Goal: Information Seeking & Learning: Find specific fact

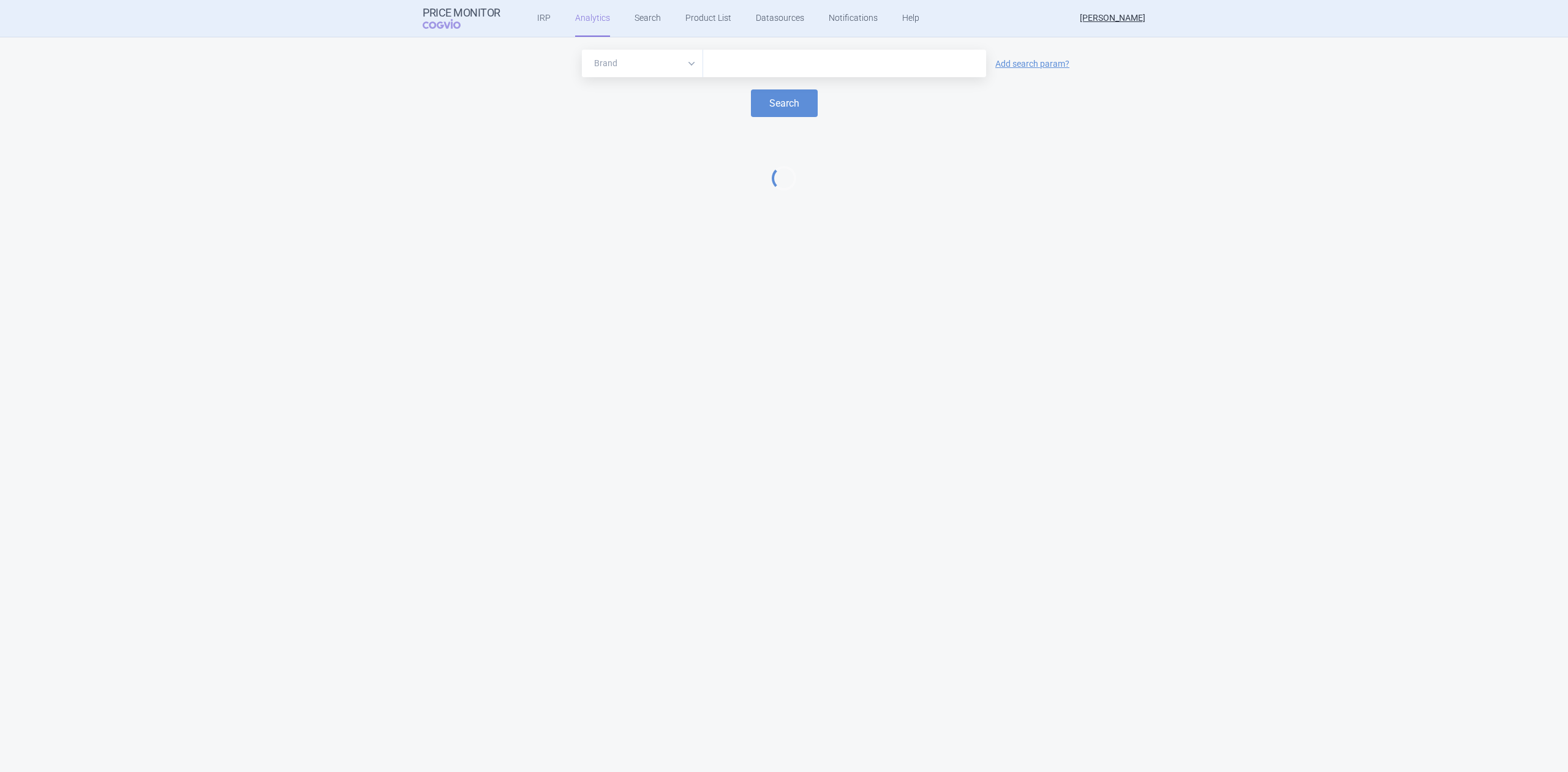
click at [742, 65] on input "text" at bounding box center [845, 63] width 270 height 16
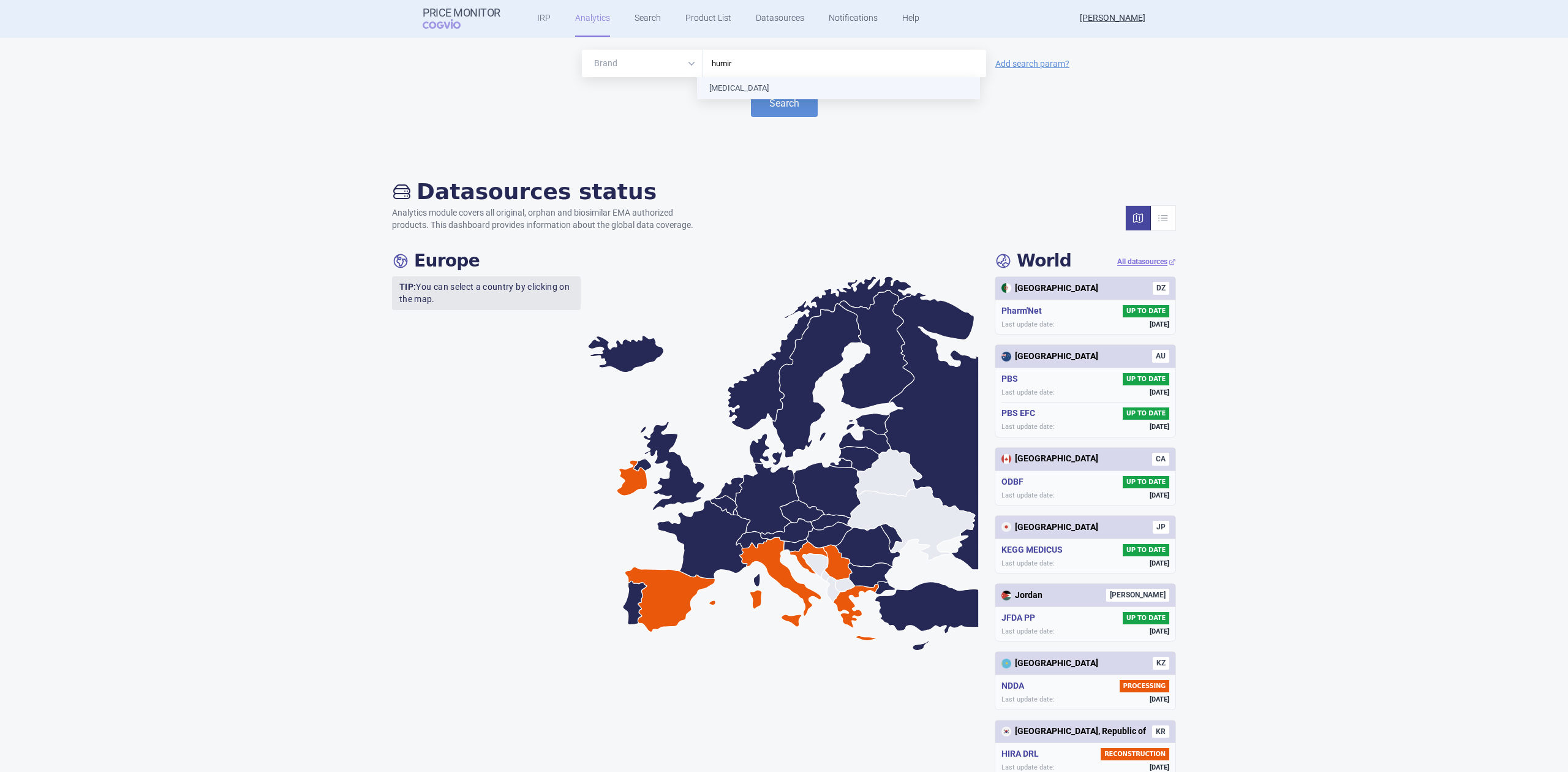
type input "[MEDICAL_DATA]"
click at [751, 93] on button "Search" at bounding box center [784, 103] width 66 height 28
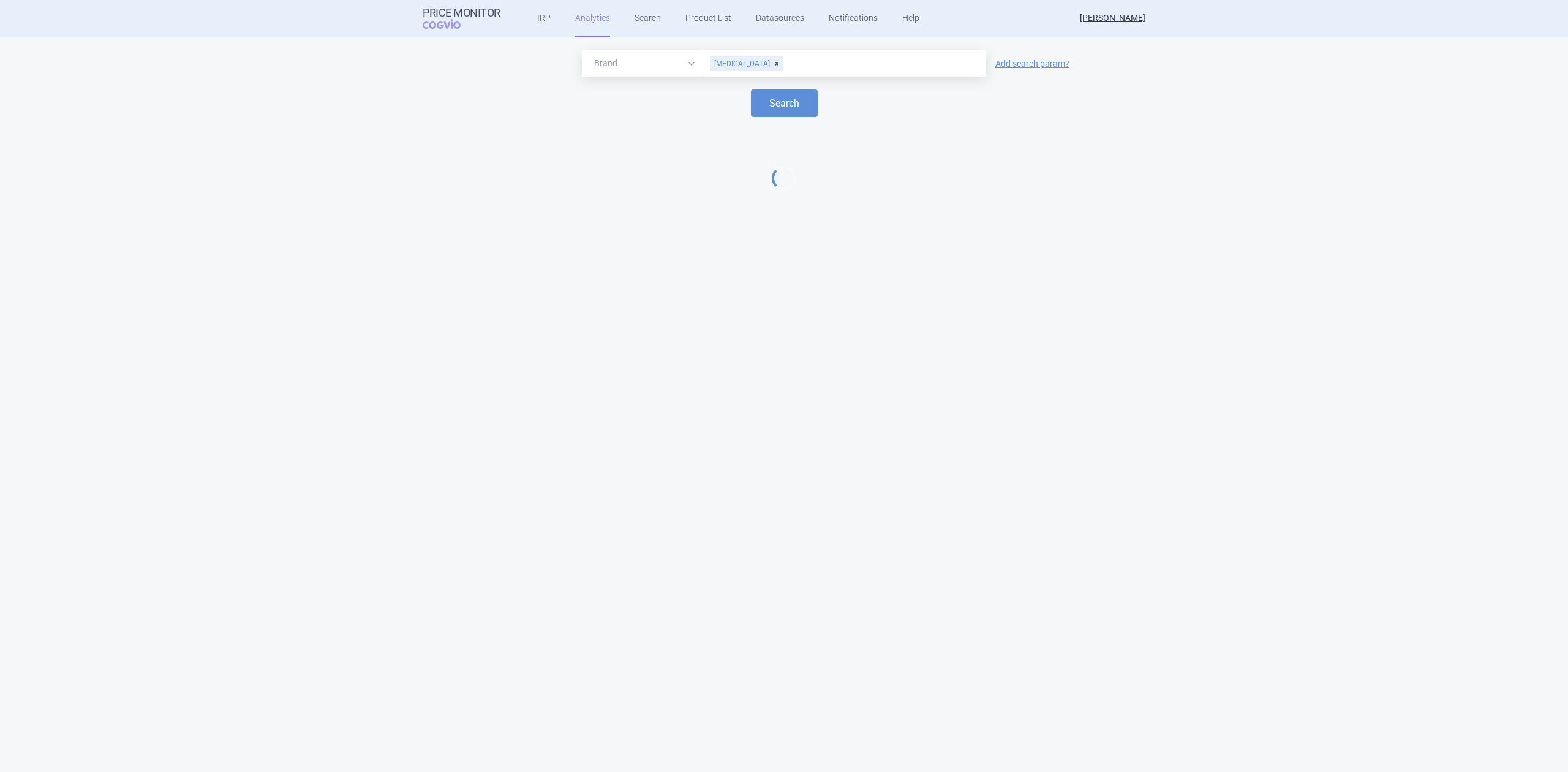
click at [780, 179] on icon at bounding box center [784, 178] width 29 height 29
click at [780, 179] on icon at bounding box center [784, 179] width 25 height 25
click at [315, 13] on header "Price Monitor COGVIO IRP Analytics Search Product List Datasources Notification…" at bounding box center [784, 19] width 1568 height 38
select select "EUR"
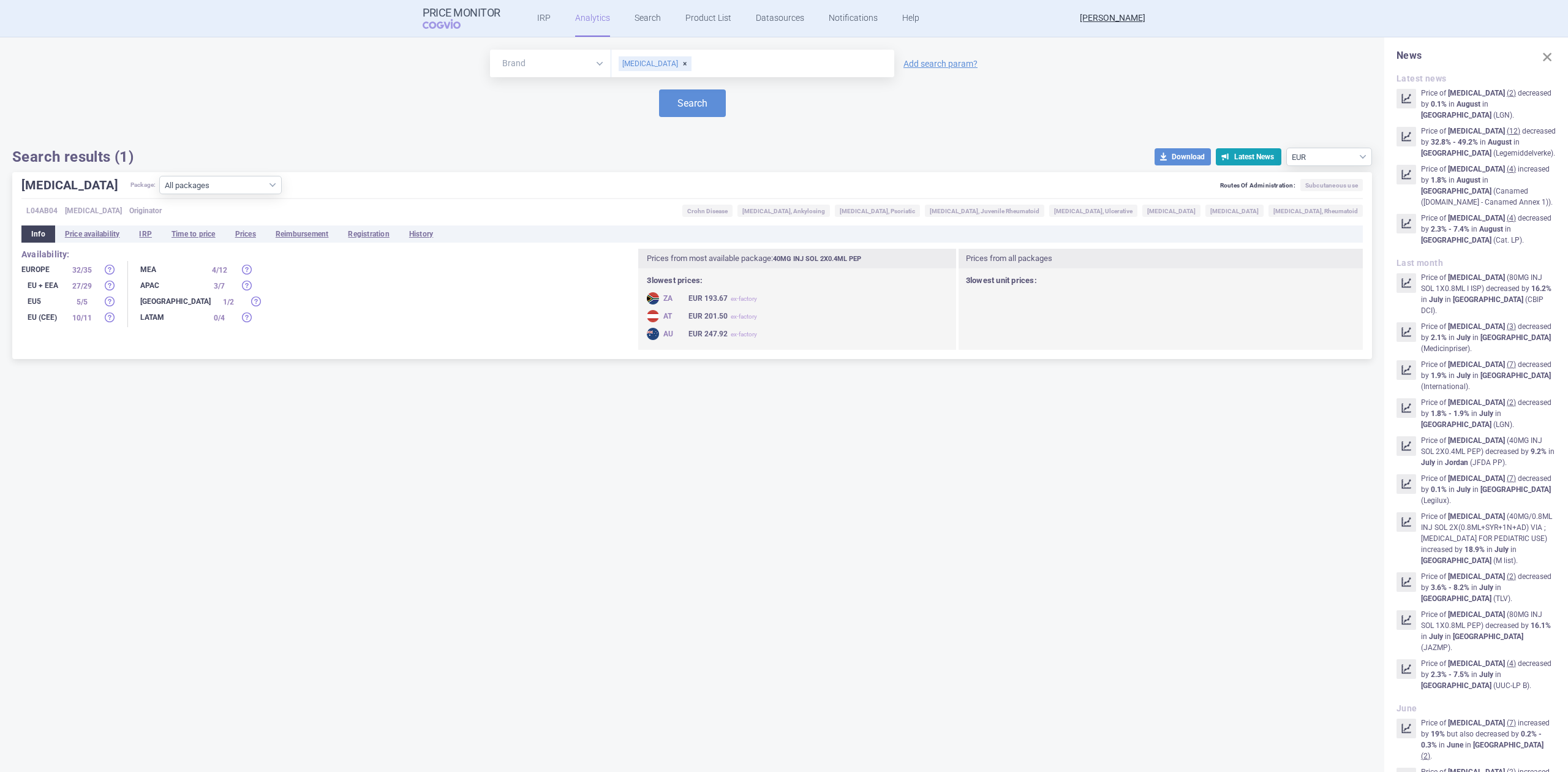
click at [241, 245] on div "[MEDICAL_DATA] Package: All packages 10MG INJ SOL 2X0.1ML ISP ( 1 ) 10MG INJ SO…" at bounding box center [692, 266] width 1360 height 187
click at [243, 240] on li "Prices" at bounding box center [245, 234] width 40 height 17
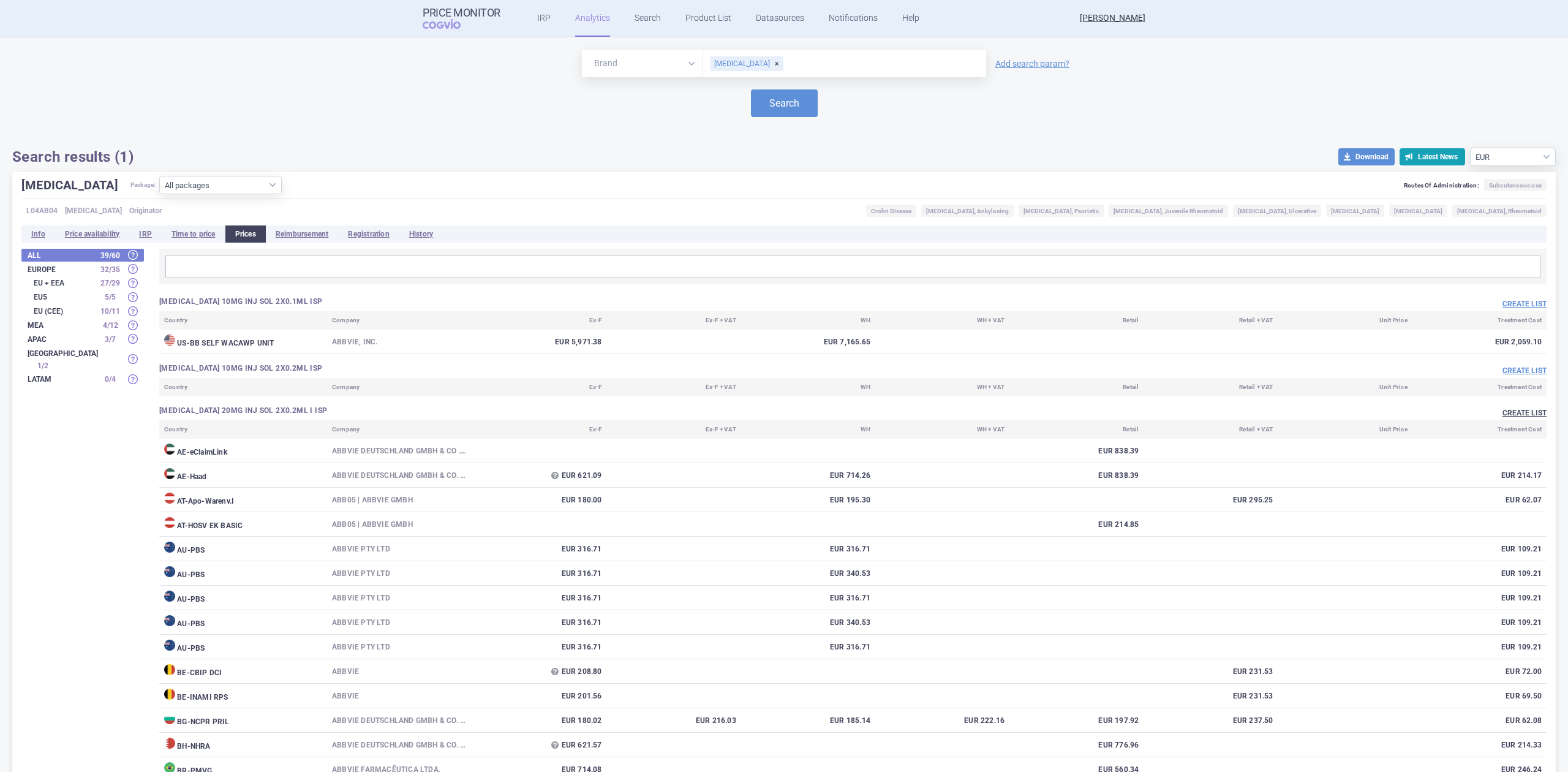
click at [1532, 414] on button "Create list" at bounding box center [1525, 413] width 44 height 11
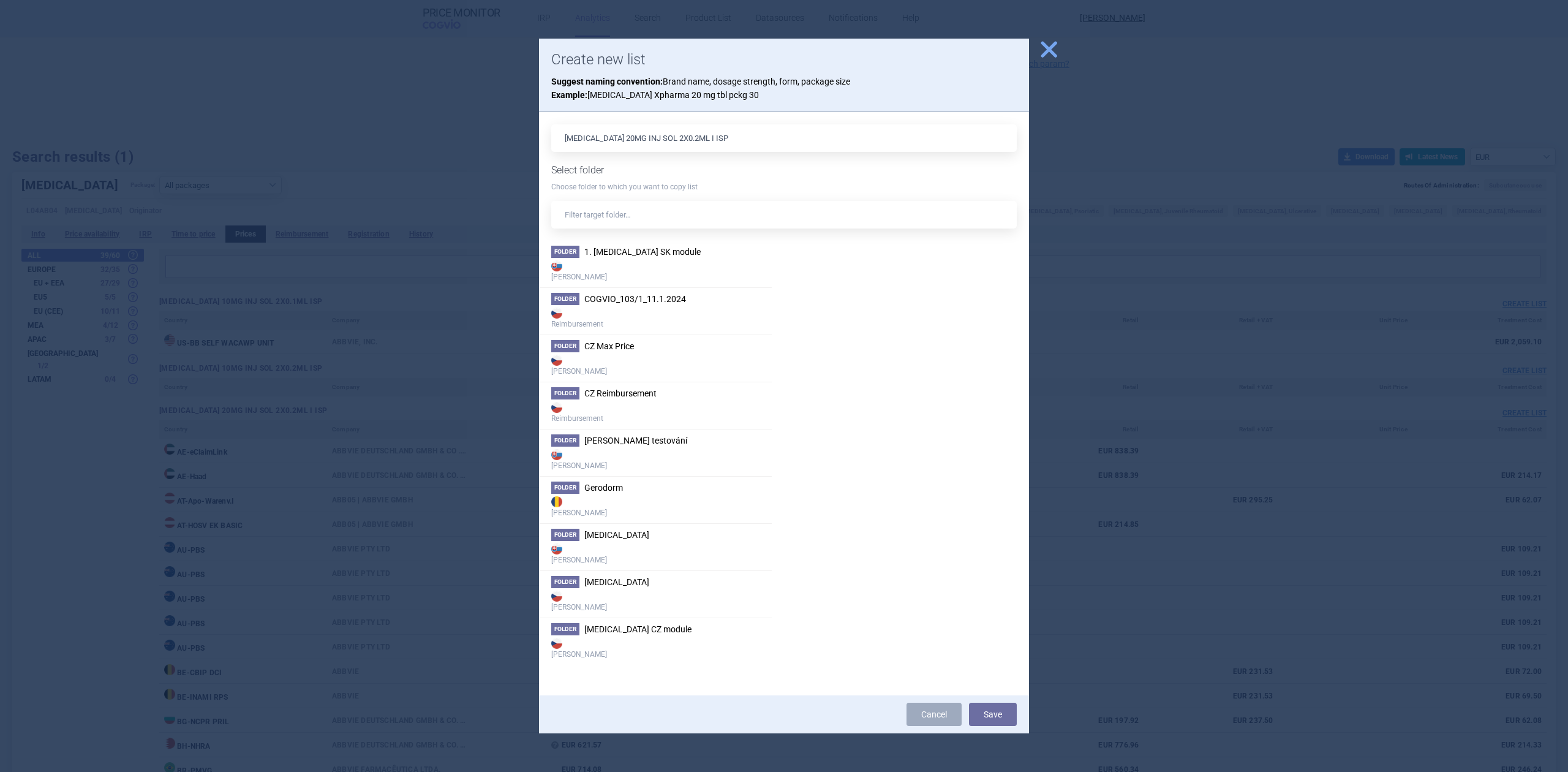
click at [455, 167] on div at bounding box center [784, 386] width 1568 height 772
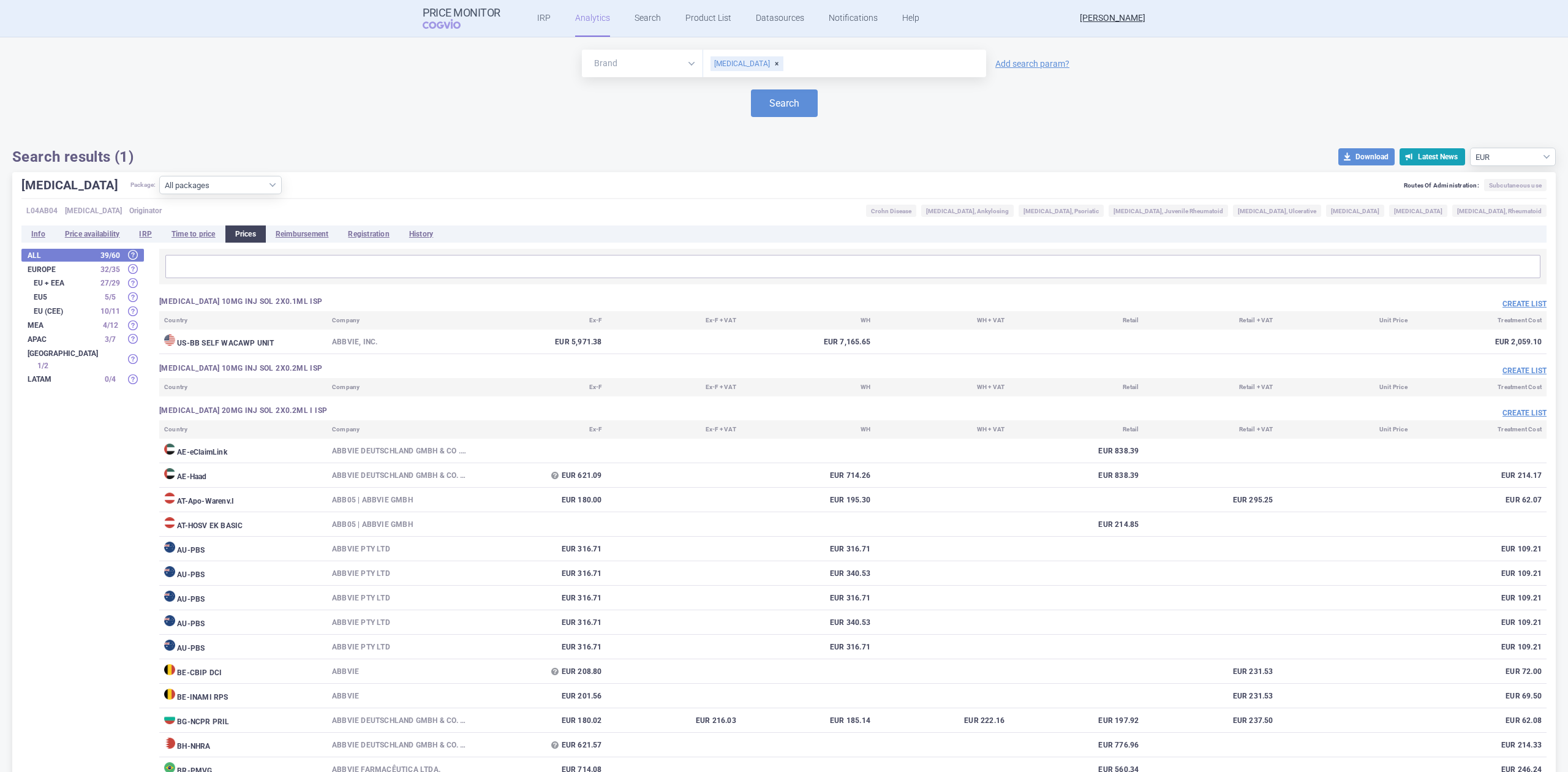
click at [728, 61] on div "[MEDICAL_DATA]" at bounding box center [746, 64] width 73 height 15
type input "abevmy"
click at [784, 118] on div "Brand ATC/Active substance Therapeutic area ABEVMY Add search param? Search Sea…" at bounding box center [784, 108] width 1543 height 116
click at [790, 103] on button "Search" at bounding box center [784, 103] width 66 height 28
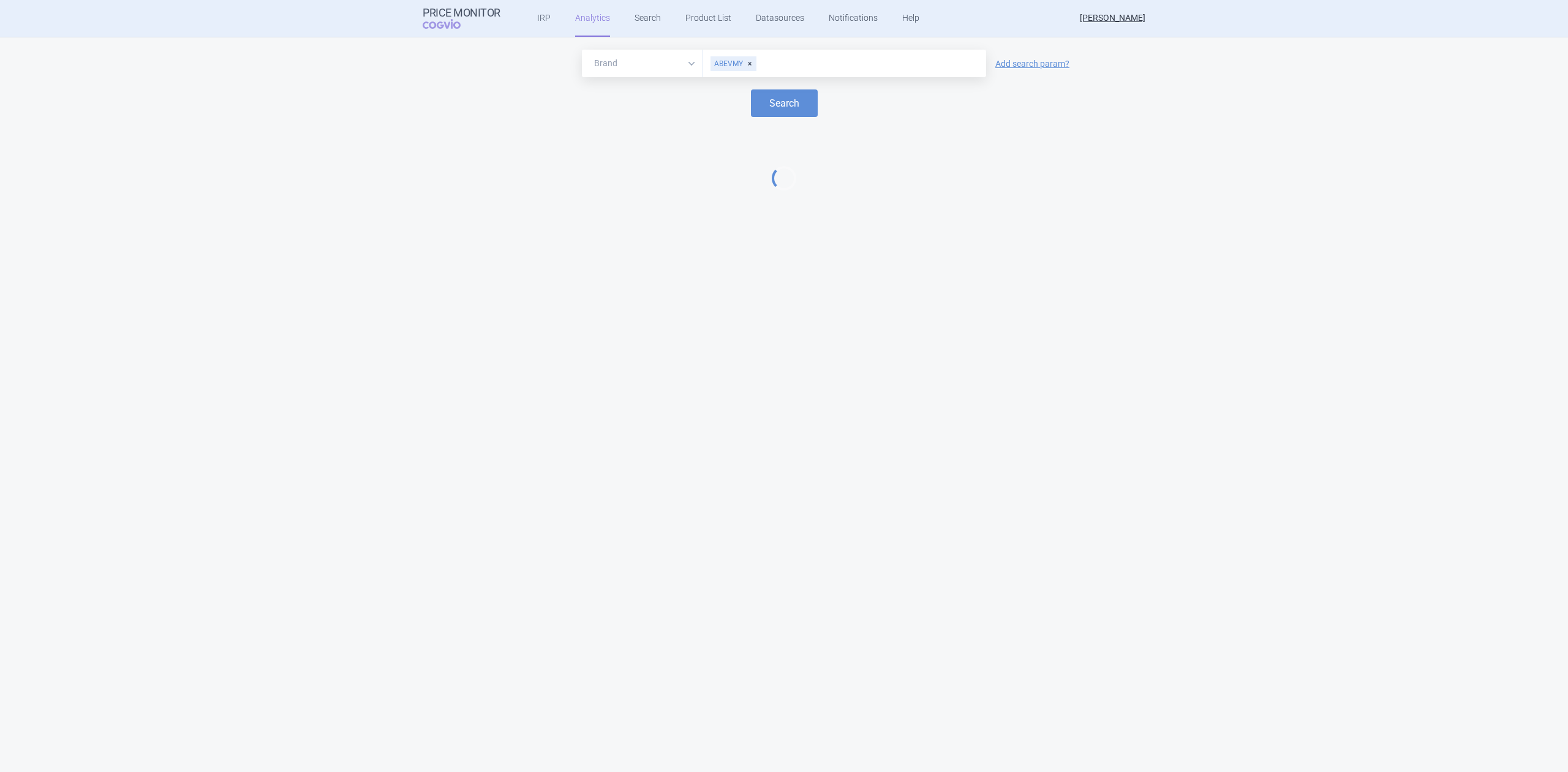
select select "EUR"
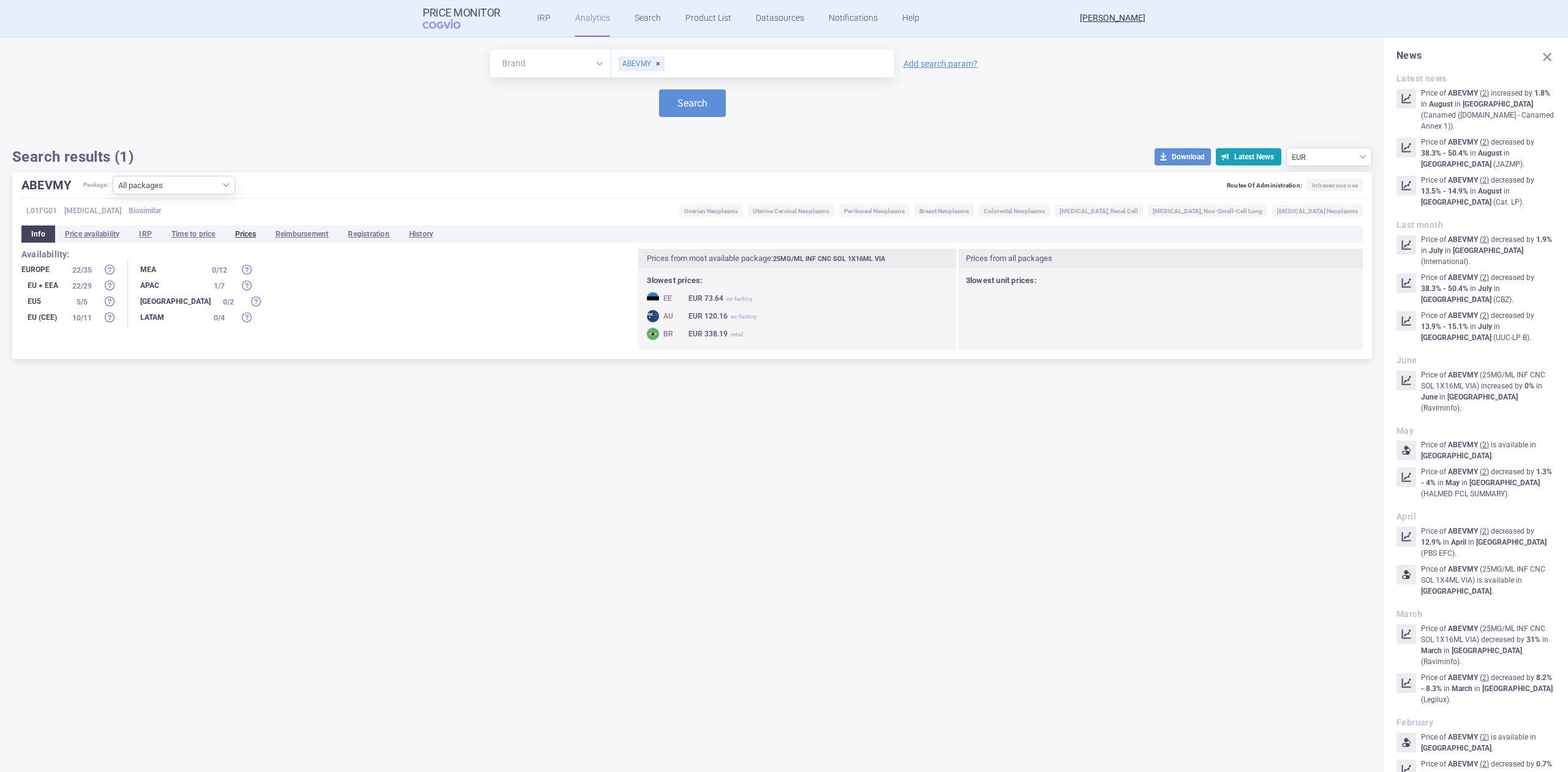
click at [247, 228] on li "Prices" at bounding box center [245, 234] width 40 height 17
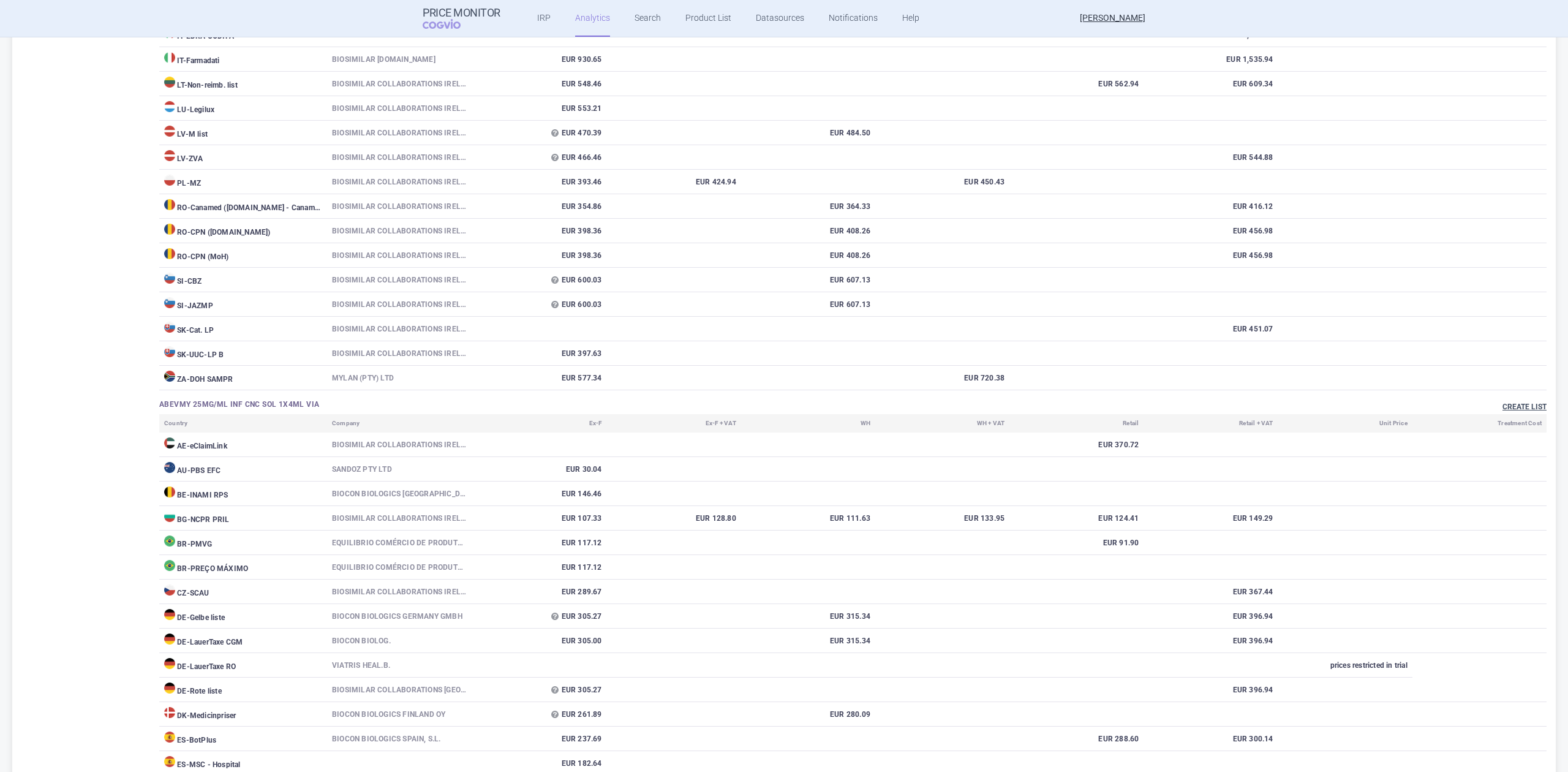
click at [1525, 406] on button "Create list" at bounding box center [1525, 406] width 44 height 11
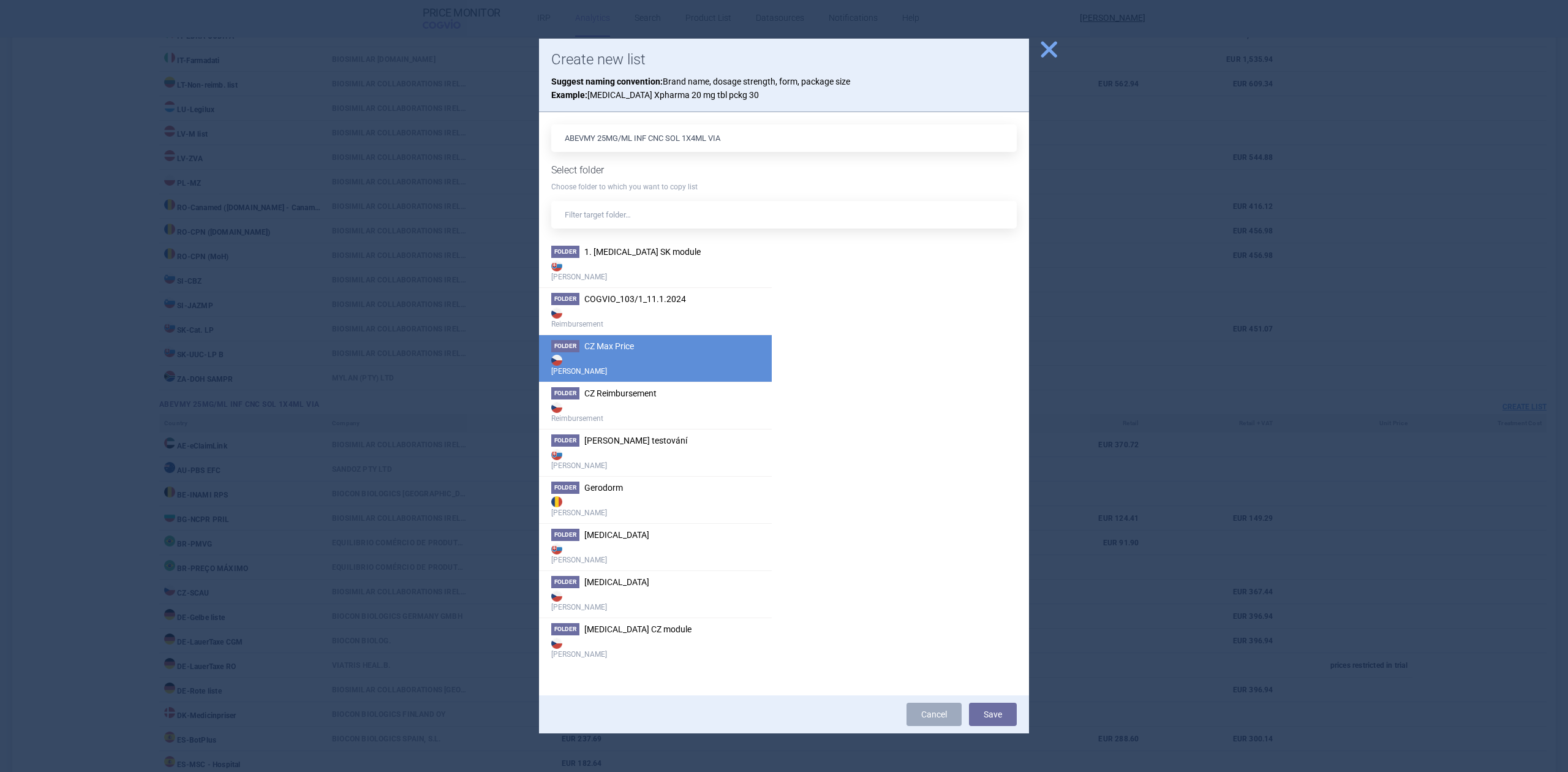
scroll to position [81, 0]
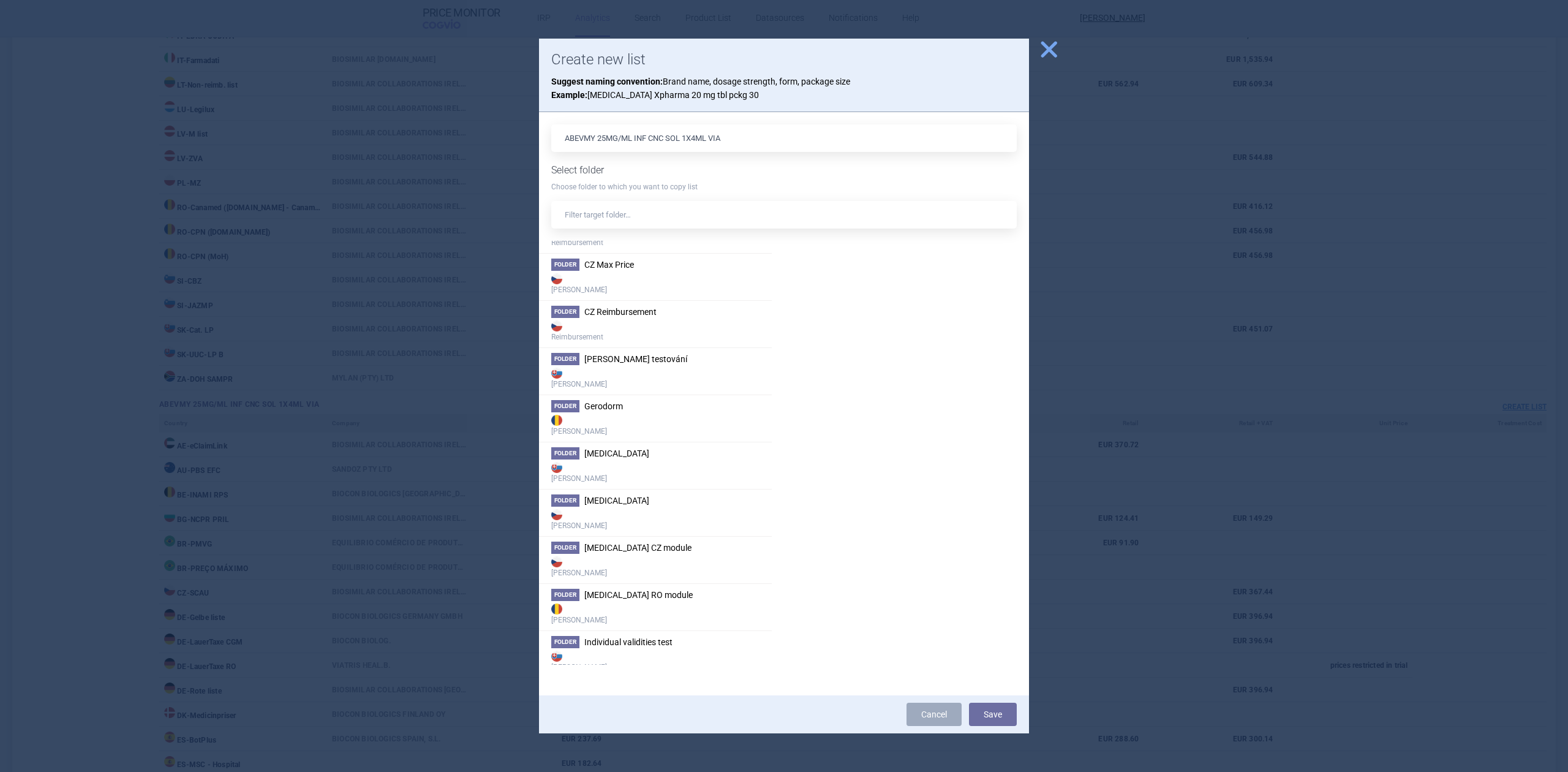
click at [468, 84] on div at bounding box center [784, 386] width 1568 height 772
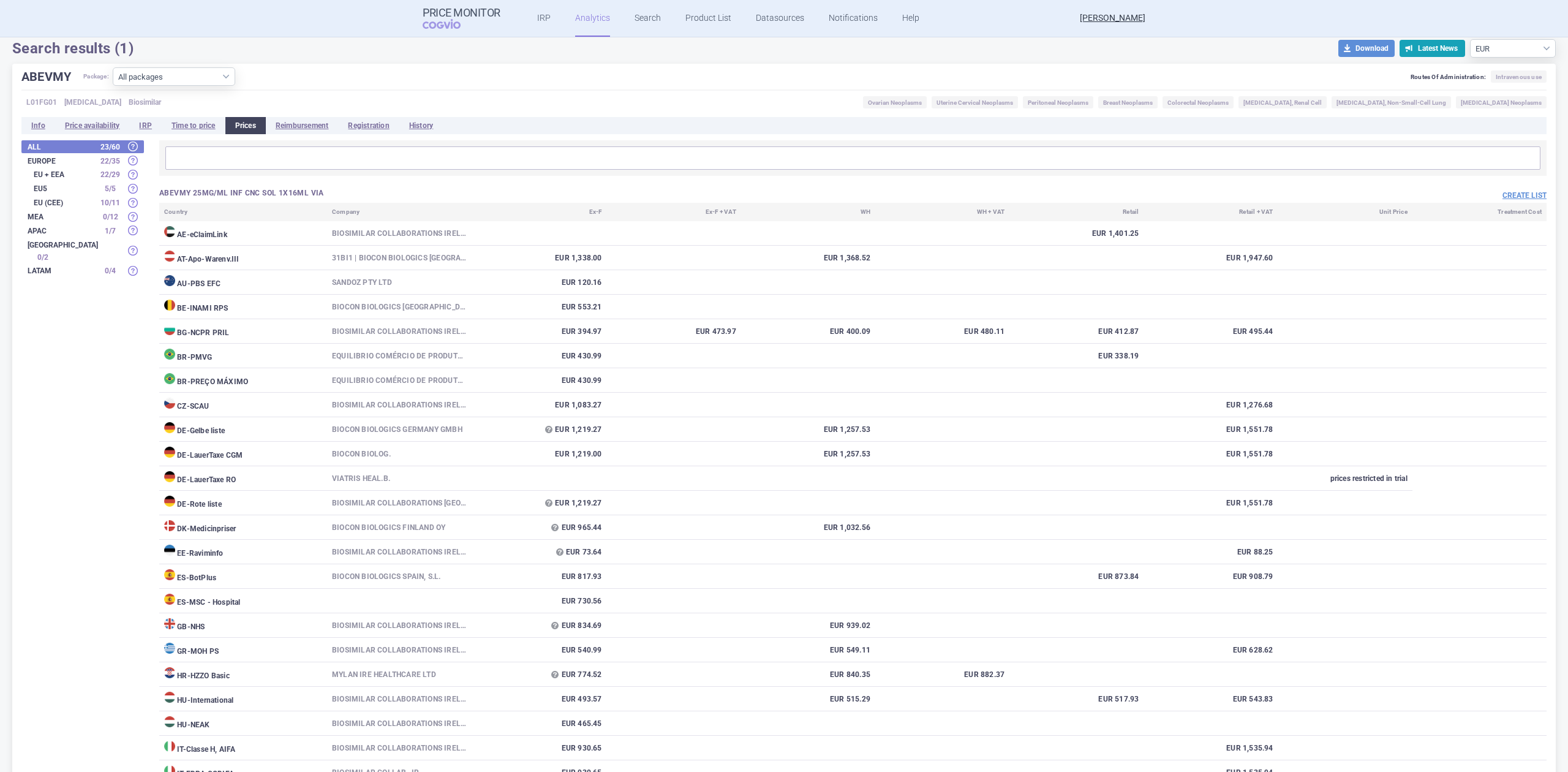
scroll to position [0, 0]
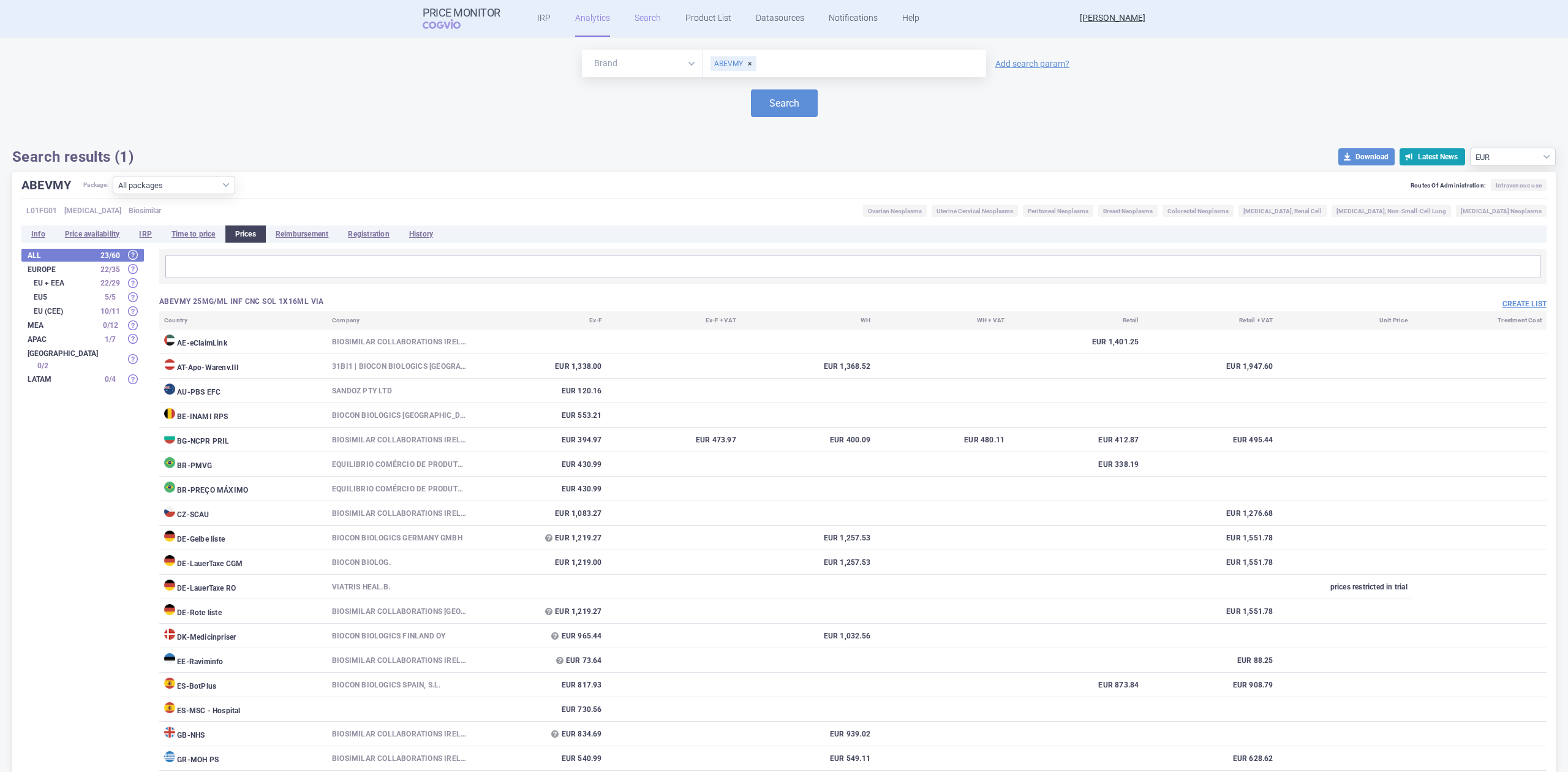
click at [634, 8] on link "Search" at bounding box center [647, 18] width 26 height 37
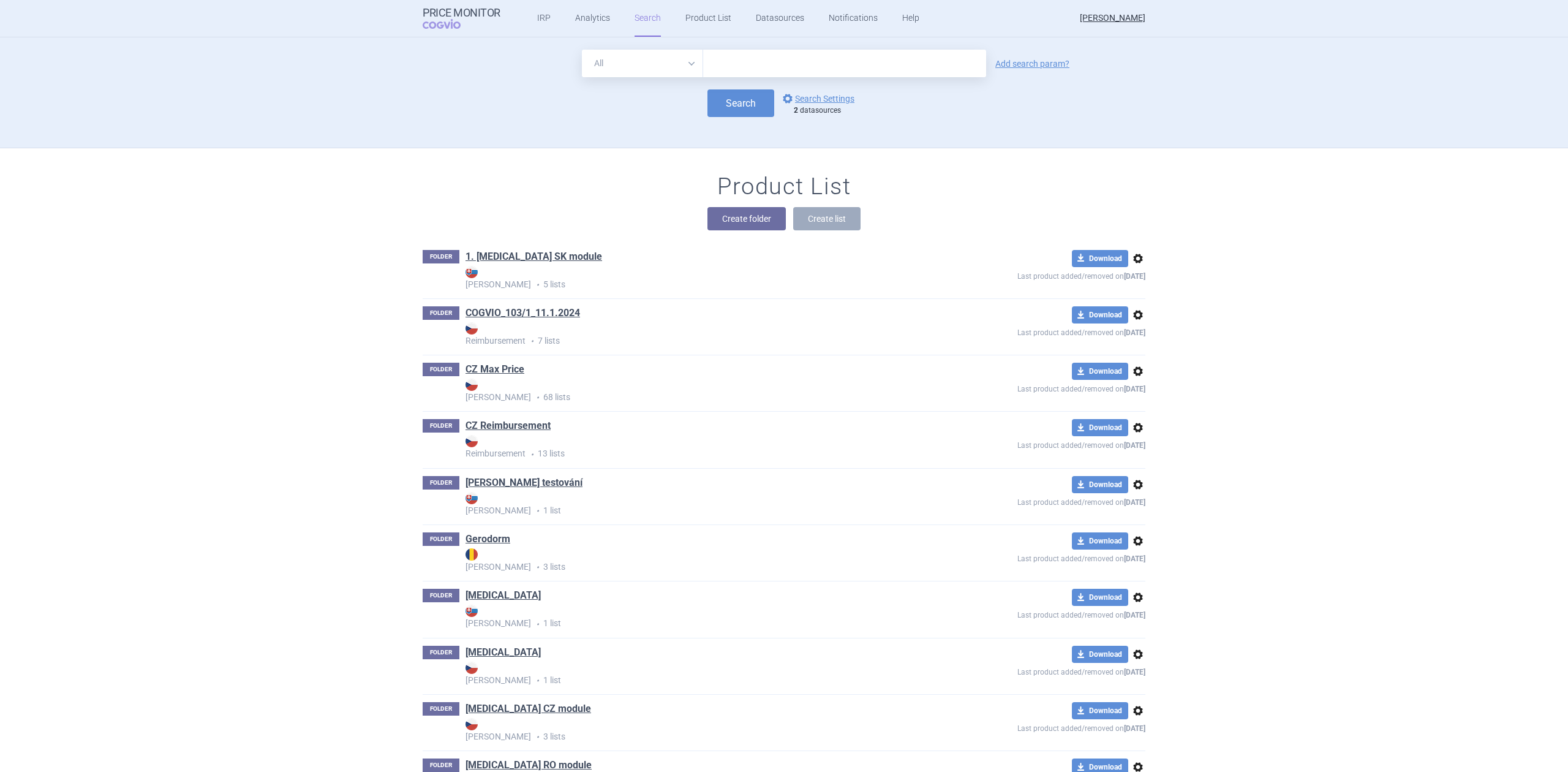
click at [742, 67] on input "text" at bounding box center [844, 64] width 283 height 28
drag, startPoint x: 684, startPoint y: 146, endPoint x: 764, endPoint y: 123, distance: 83.2
click at [689, 148] on section "All Brand Name ATC Company Active Substance Country Newer than Add search param…" at bounding box center [784, 405] width 1568 height 734
click at [822, 91] on link "options Search Settings" at bounding box center [817, 98] width 74 height 15
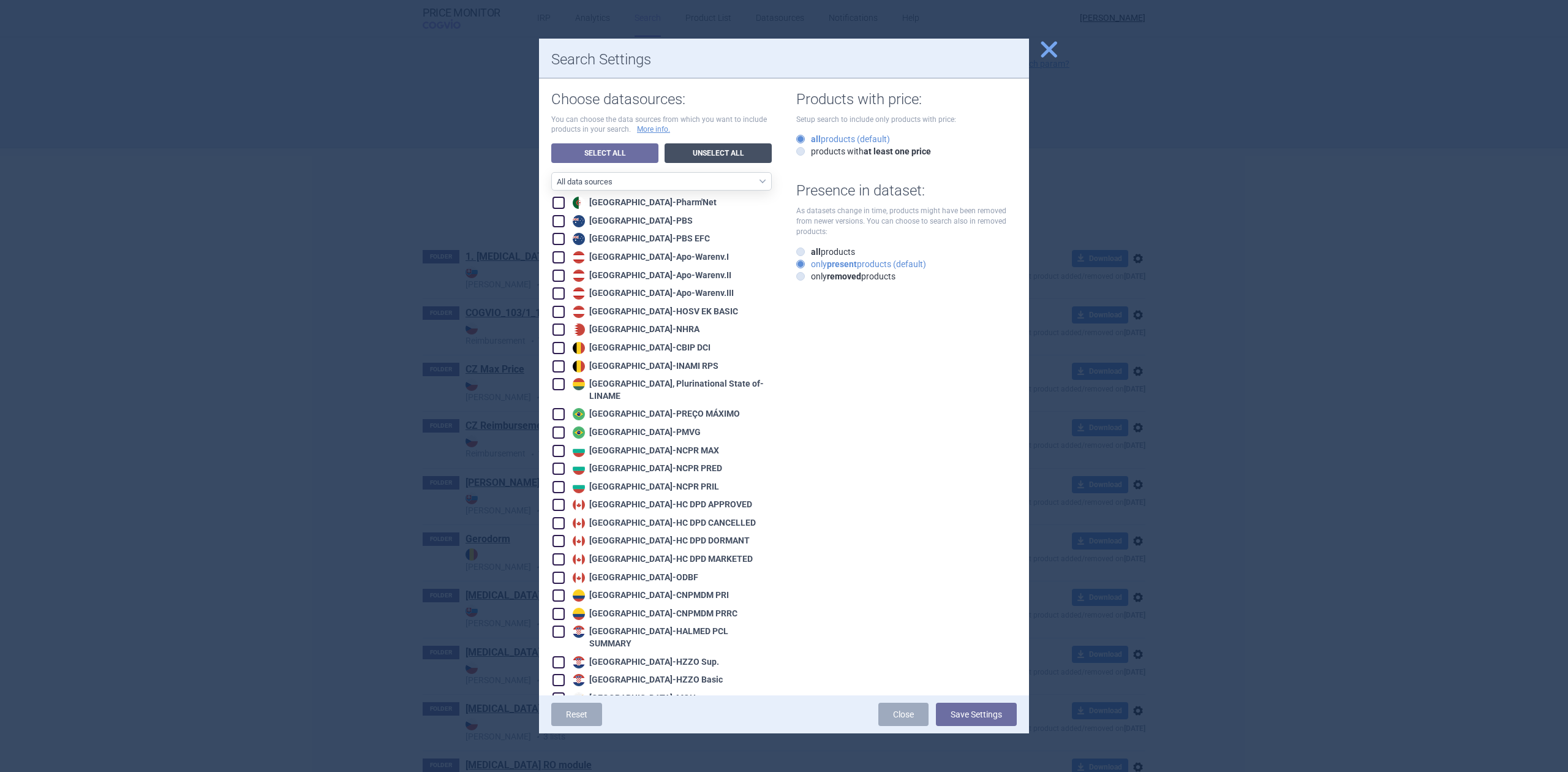
click at [730, 149] on link "Unselect All" at bounding box center [718, 153] width 107 height 20
checkbox input "false"
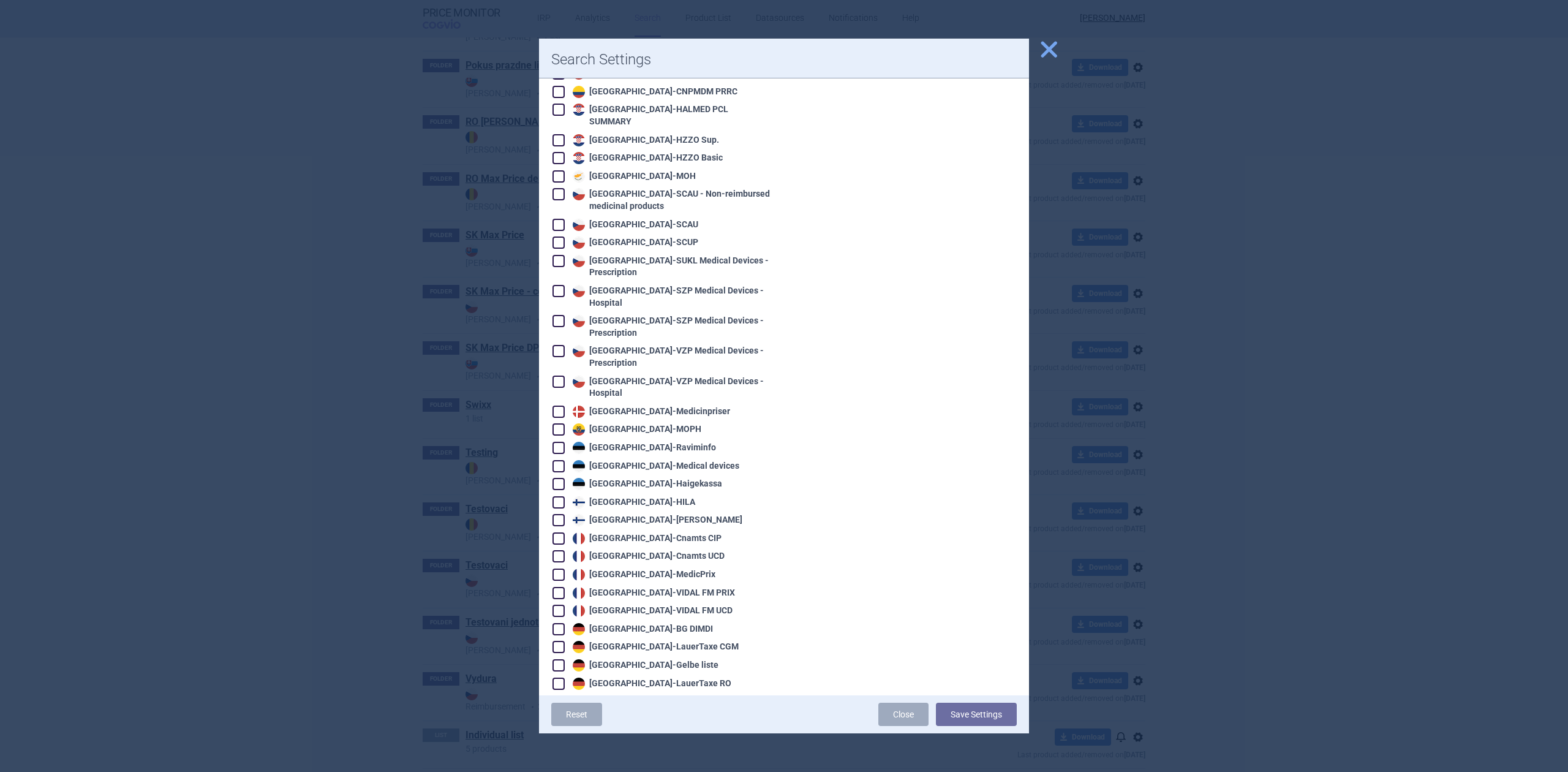
scroll to position [2130, 0]
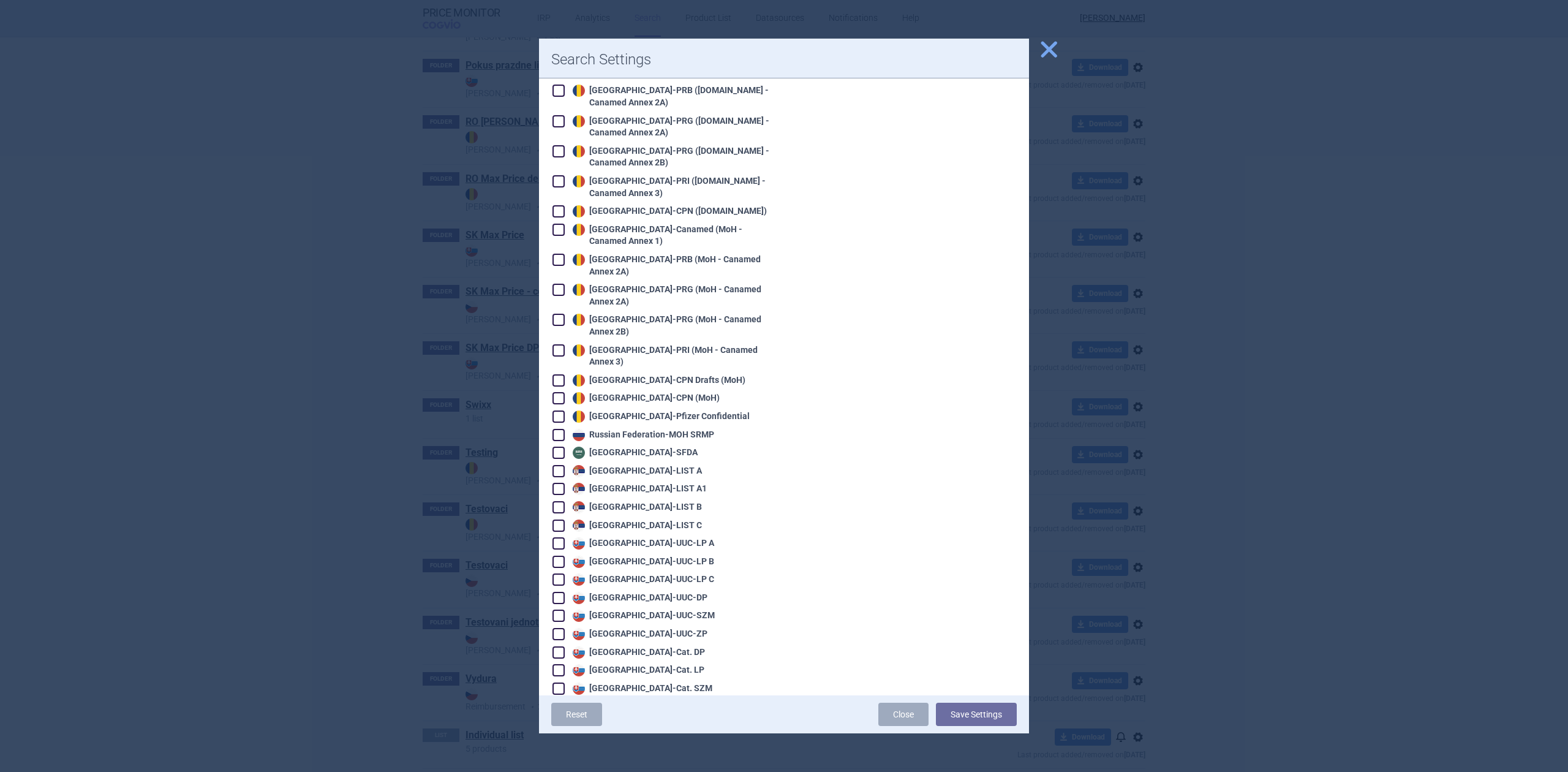
click at [633, 520] on div "Serbia - LIST C" at bounding box center [635, 525] width 132 height 12
checkbox input "true"
click at [962, 708] on button "Save Settings" at bounding box center [976, 714] width 81 height 23
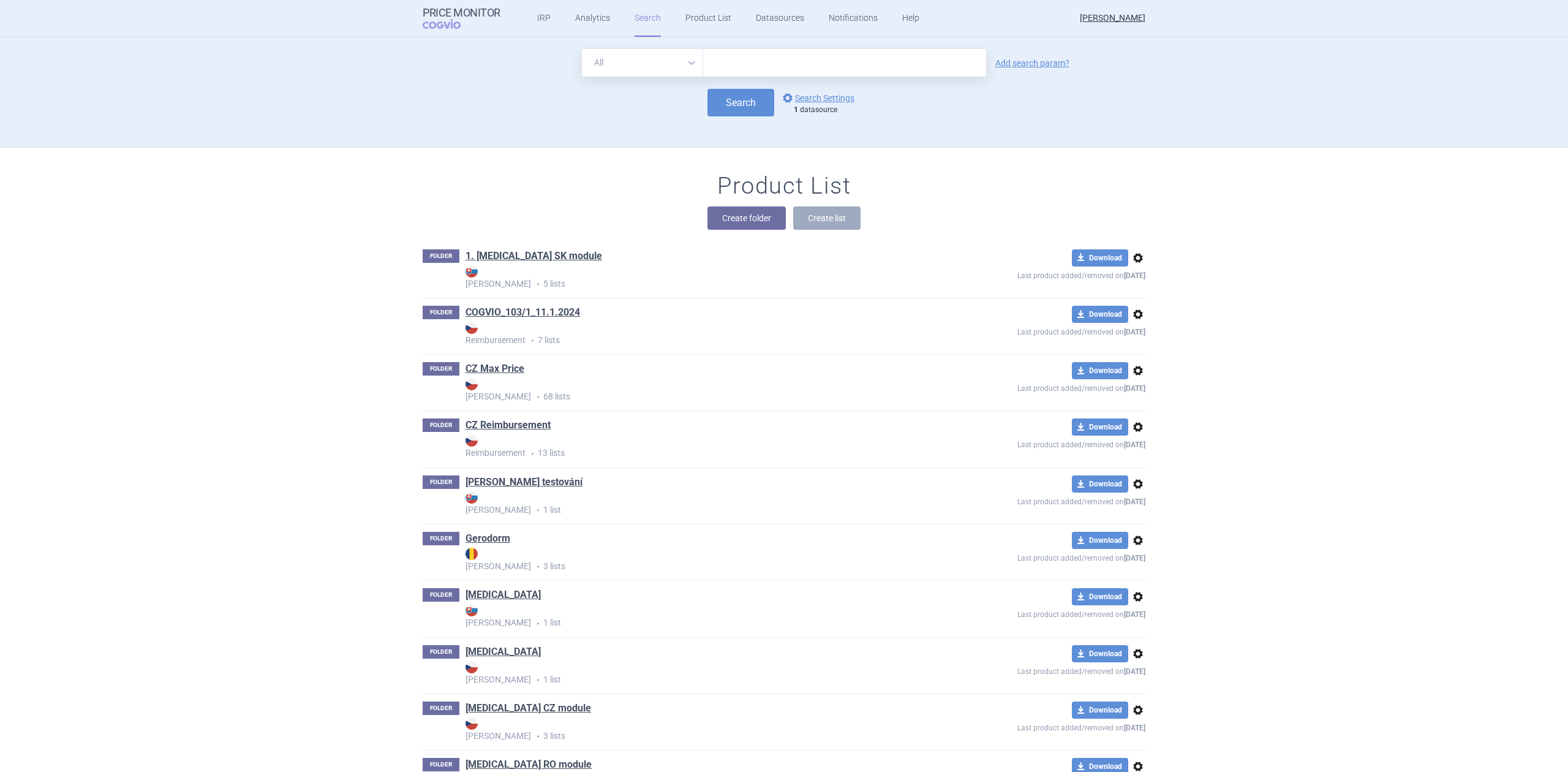
scroll to position [0, 0]
click at [736, 108] on button "Search" at bounding box center [740, 103] width 66 height 28
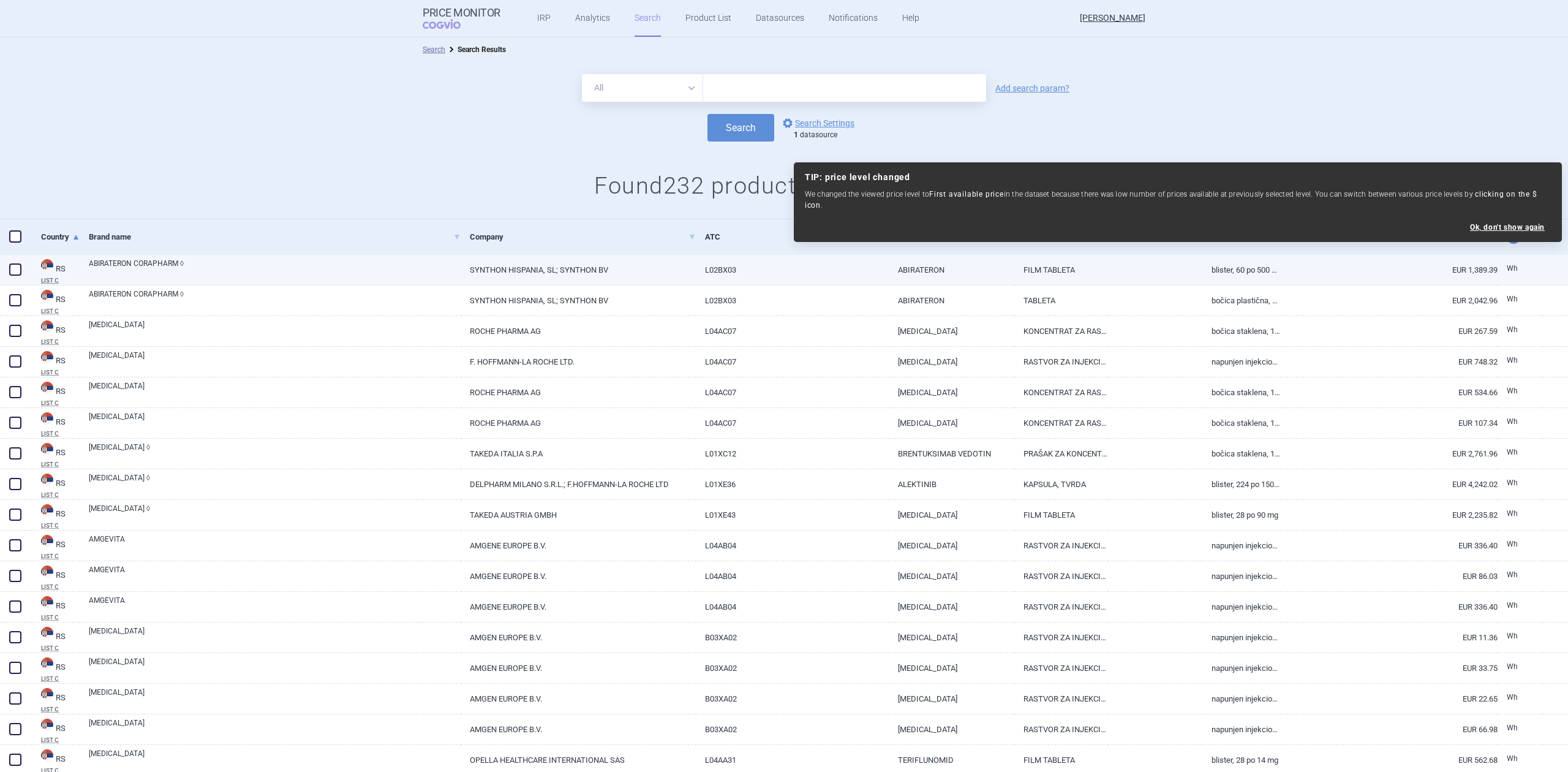
click at [755, 280] on link "L02BX03" at bounding box center [791, 270] width 193 height 30
select select "EUR"
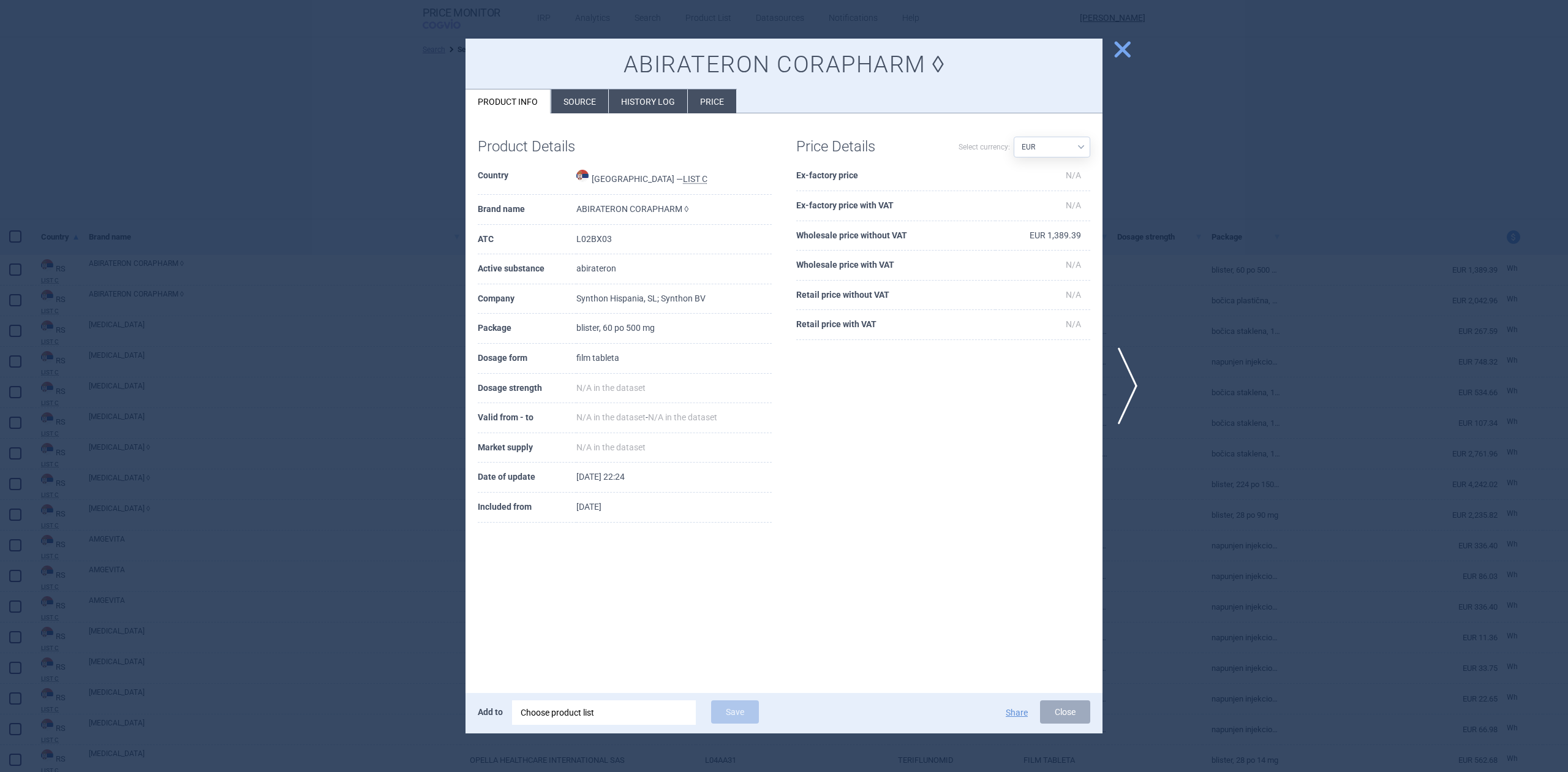
click at [1069, 145] on select "Source AED AUD BGN BHD BOB BRL CAD CHF CNY COP CZK DKK DZD EUR GBP HUF ILS INR …" at bounding box center [1051, 147] width 76 height 20
select select
click at [1013, 137] on select "Source AED AUD BGN BHD BOB BRL CAD CHF CNY COP CZK DKK DZD EUR GBP HUF ILS INR …" at bounding box center [1051, 147] width 76 height 20
click at [1026, 236] on td "RSD 162,809.80" at bounding box center [1038, 236] width 104 height 30
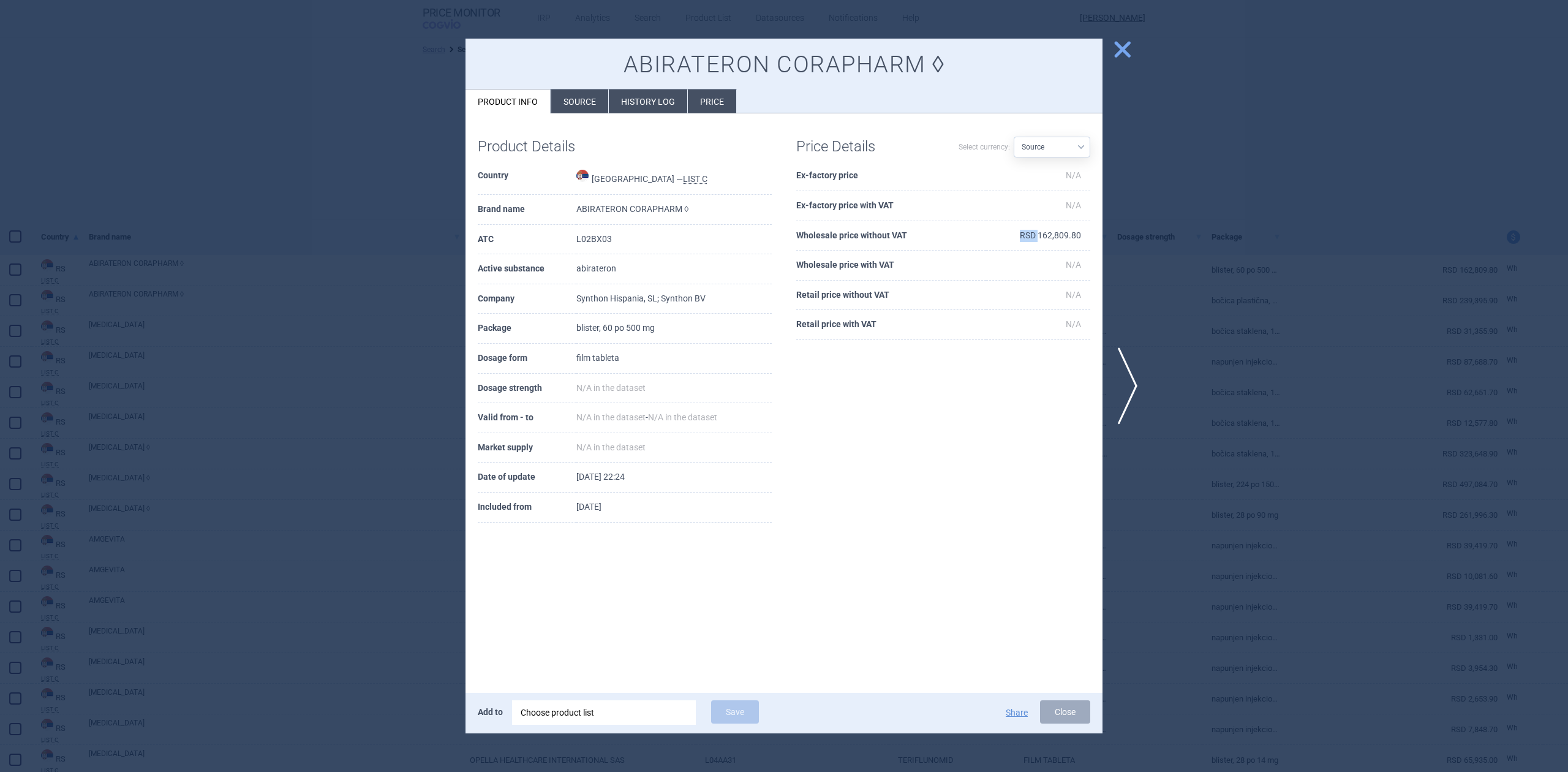
copy td "RSD"
drag, startPoint x: 658, startPoint y: 178, endPoint x: 591, endPoint y: 180, distance: 67.0
click at [591, 180] on td "Serbia — LIST C" at bounding box center [673, 178] width 195 height 34
copy td "Serbia — LIST C"
click at [895, 148] on h1 "Price Details" at bounding box center [869, 147] width 147 height 18
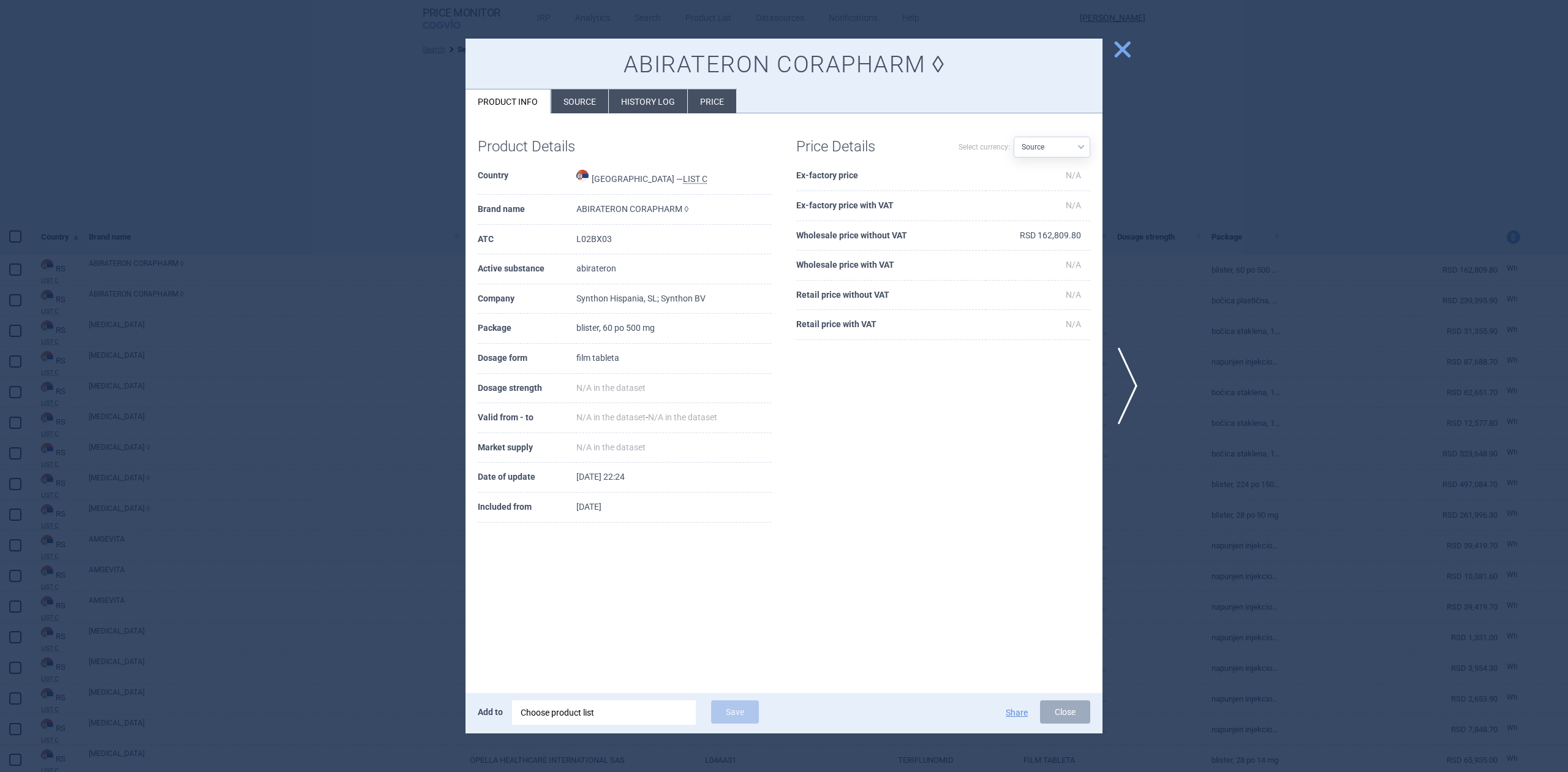
click at [1214, 97] on div at bounding box center [784, 386] width 1568 height 772
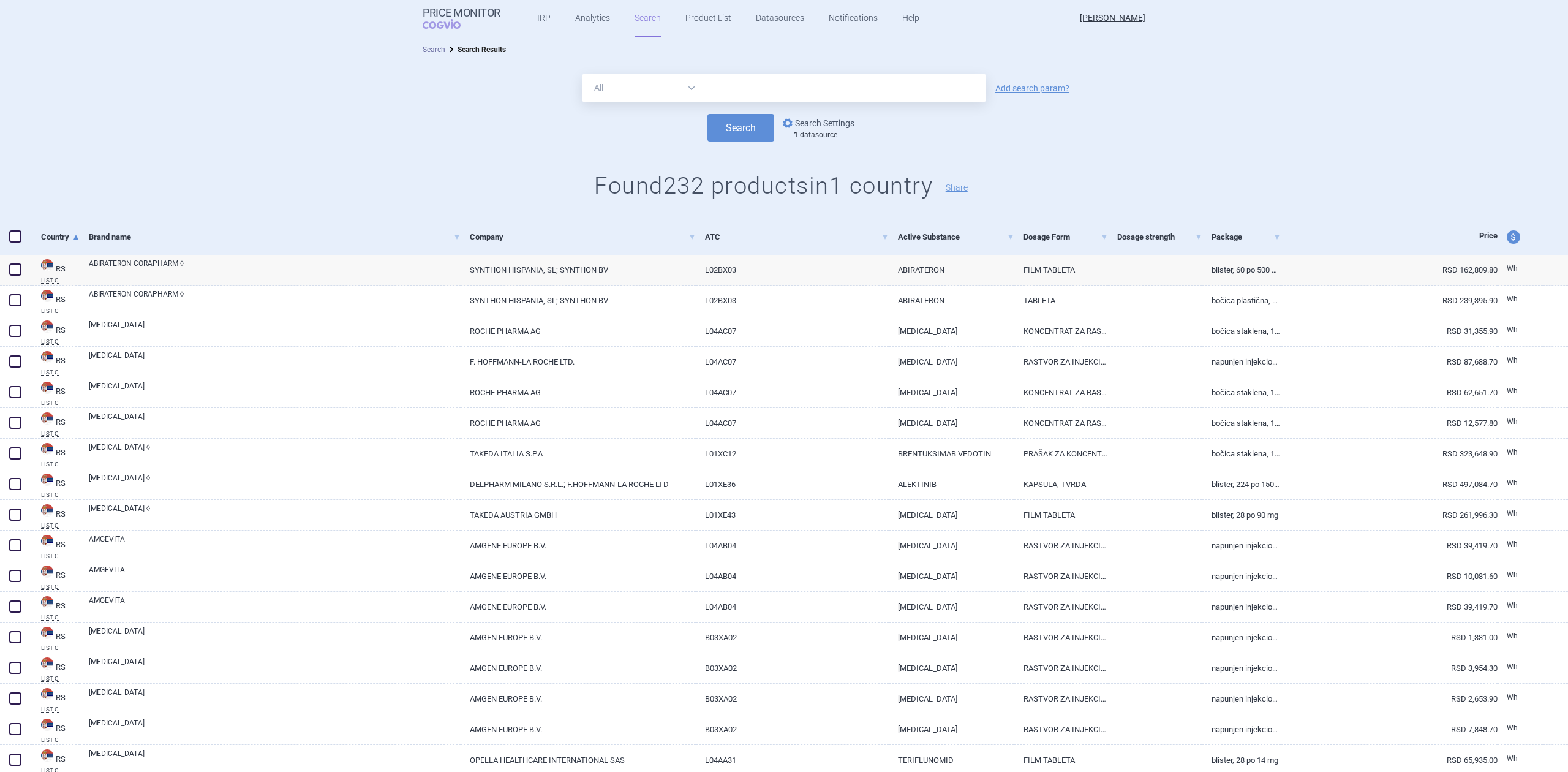
click at [841, 116] on link "options Search Settings" at bounding box center [817, 123] width 74 height 15
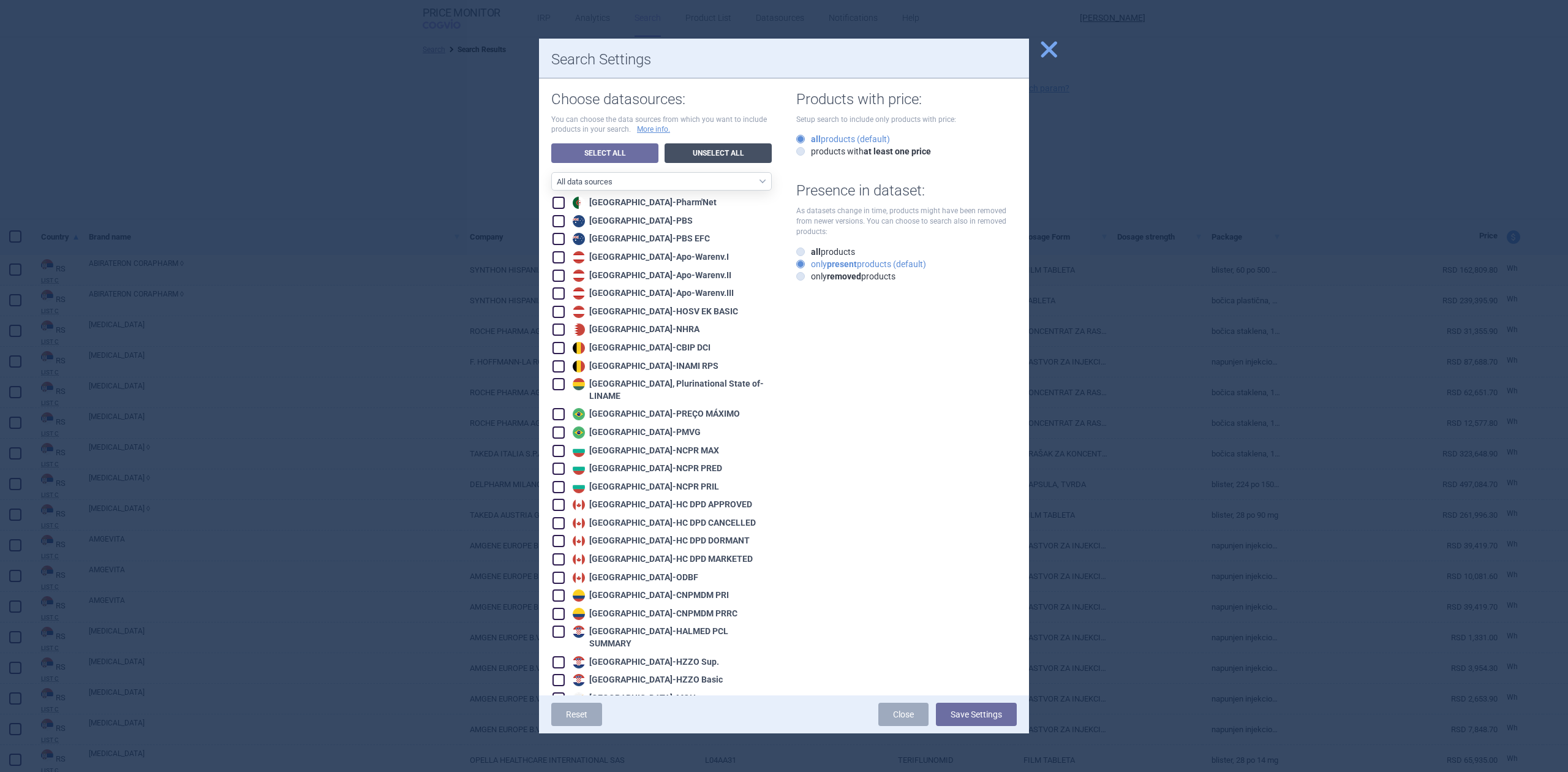
click at [725, 153] on link "Unselect All" at bounding box center [718, 153] width 107 height 20
checkbox input "false"
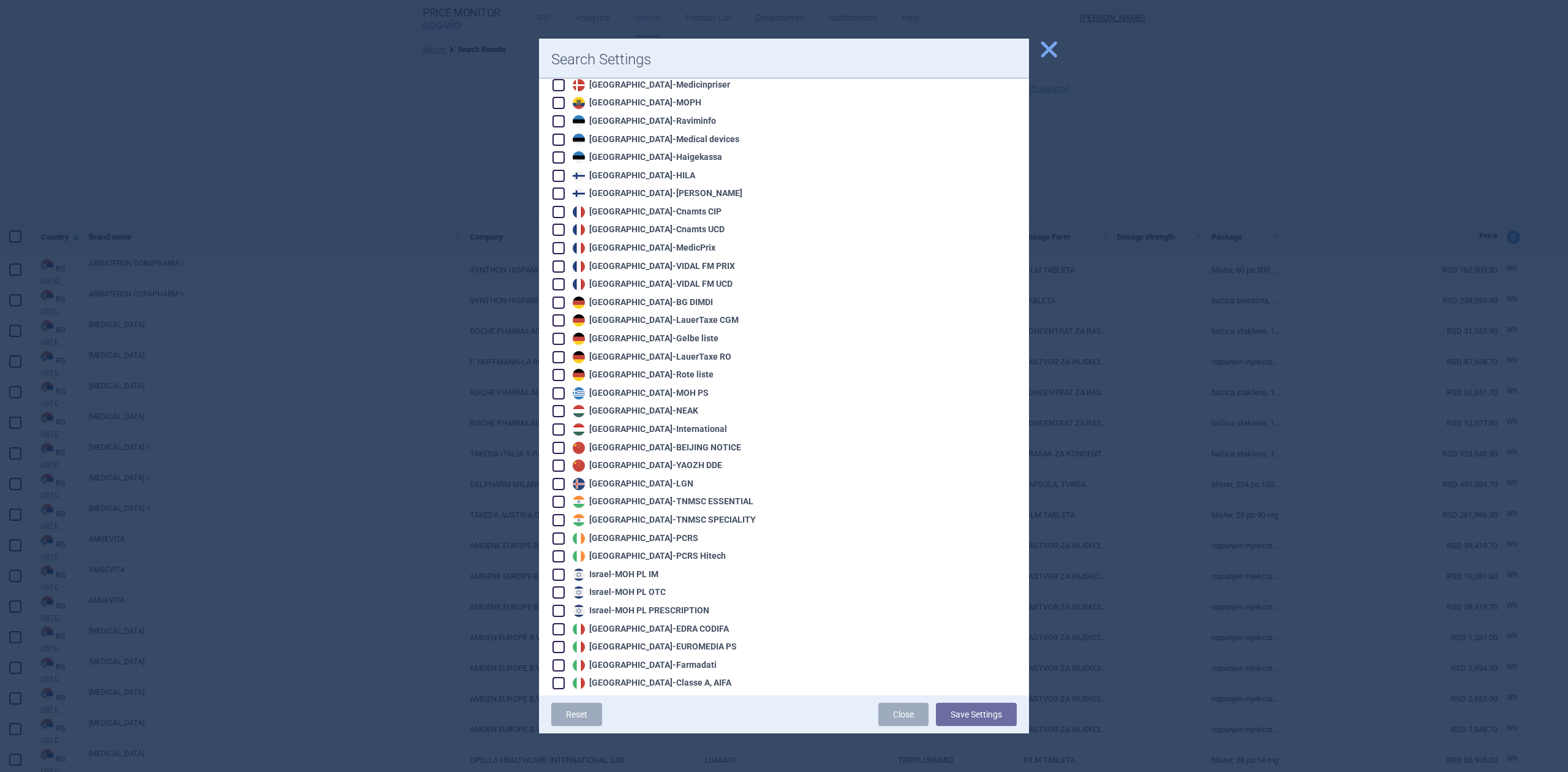
click at [605, 424] on div "Hungary - International" at bounding box center [648, 429] width 157 height 12
checkbox input "true"
click at [613, 405] on div "Hungary - NEAK" at bounding box center [633, 411] width 129 height 12
checkbox input "true"
click at [972, 709] on button "Save Settings" at bounding box center [976, 714] width 81 height 23
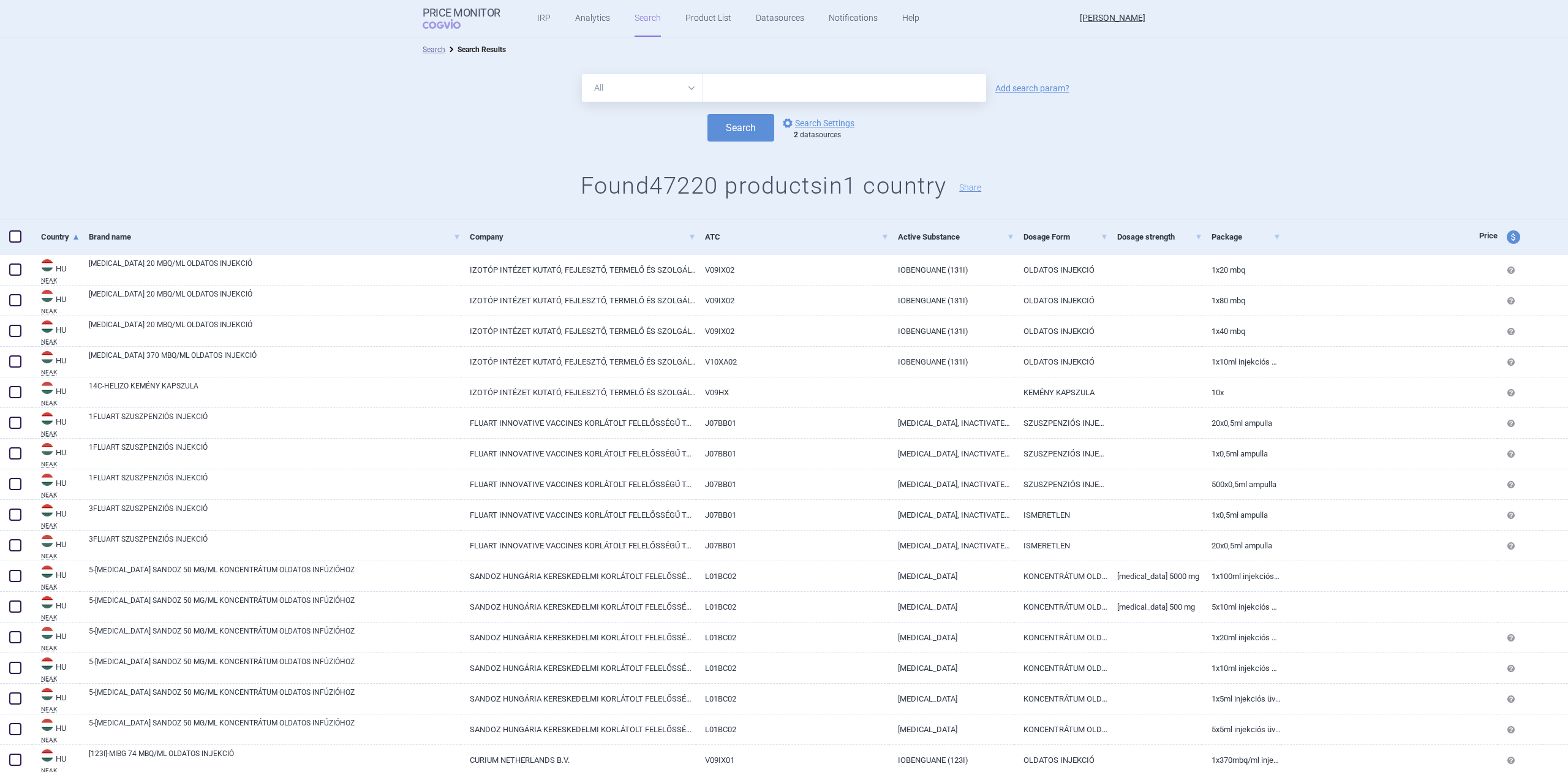
click at [800, 79] on input "text" at bounding box center [844, 88] width 283 height 28
type input "[MEDICAL_DATA]"
click at [748, 143] on div "All Brand Name ATC Company Active Substance Country Newer than [MEDICAL_DATA] A…" at bounding box center [784, 141] width 1568 height 157
click at [753, 133] on button "Search" at bounding box center [740, 128] width 66 height 28
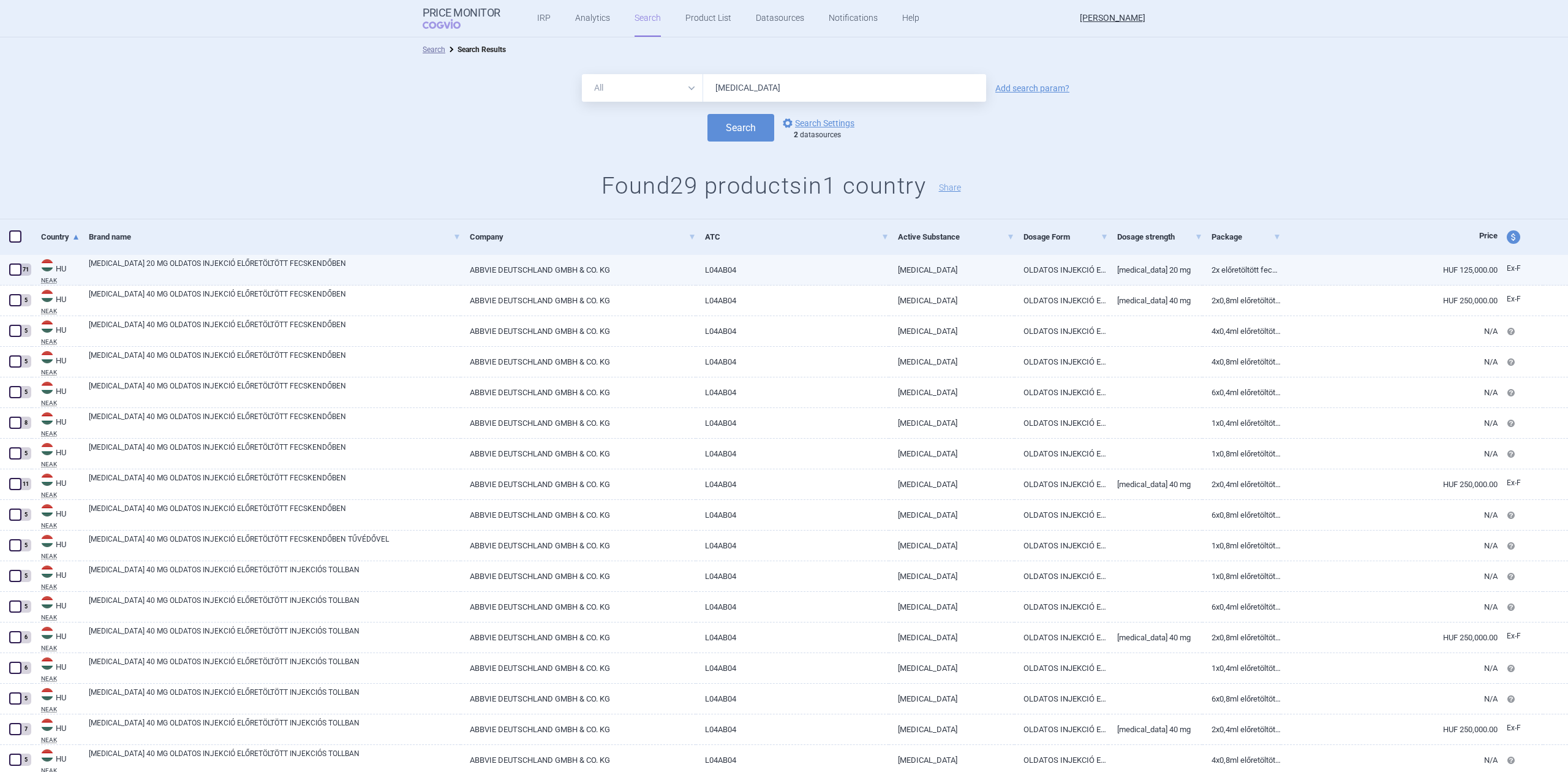
click at [435, 258] on link "[MEDICAL_DATA] 20 MG OLDATOS INJEKCIÓ ELŐRETÖLTÖTT FECSKENDŐBEN" at bounding box center [274, 269] width 372 height 22
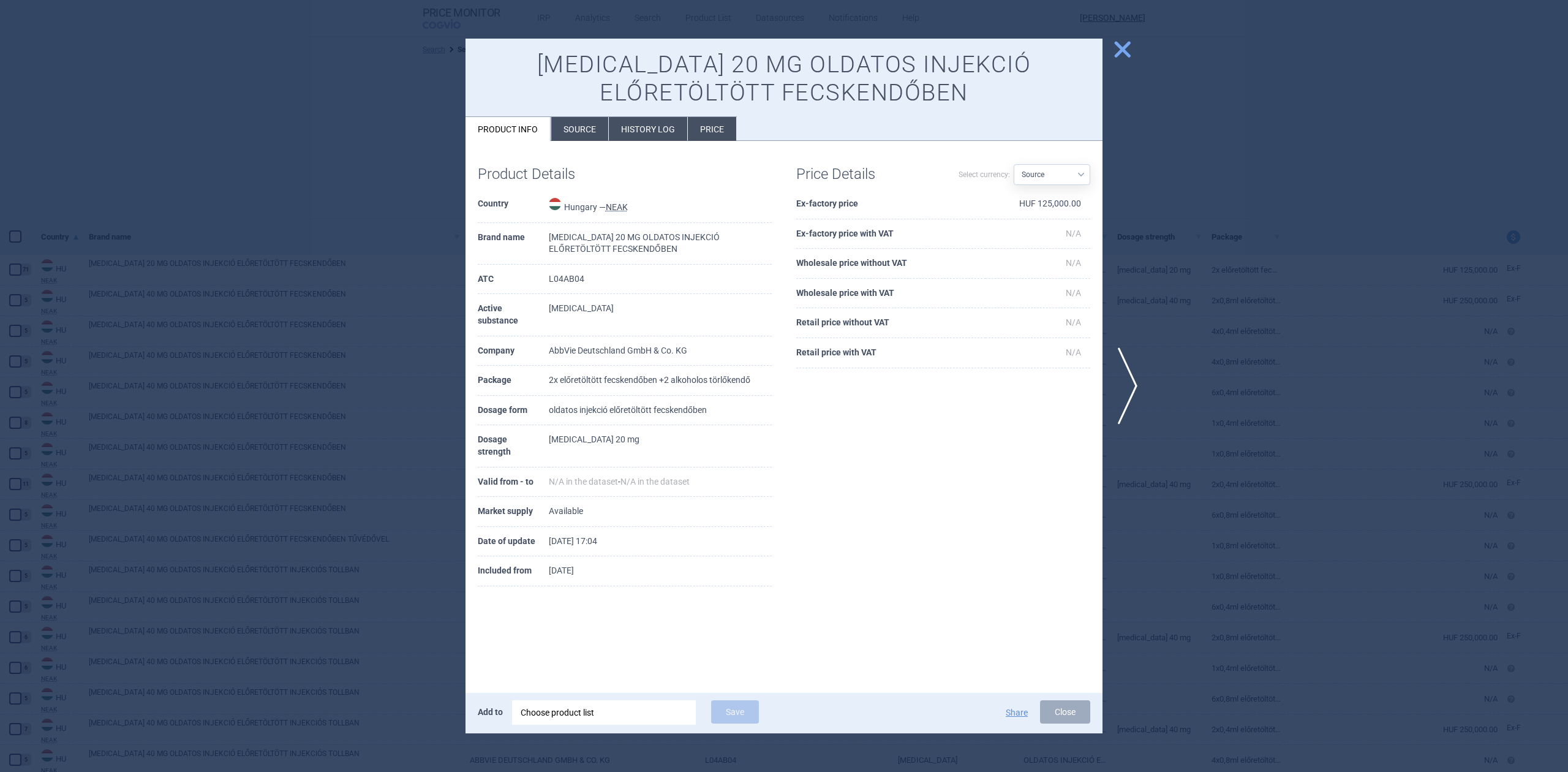
click at [410, 270] on div at bounding box center [784, 386] width 1568 height 772
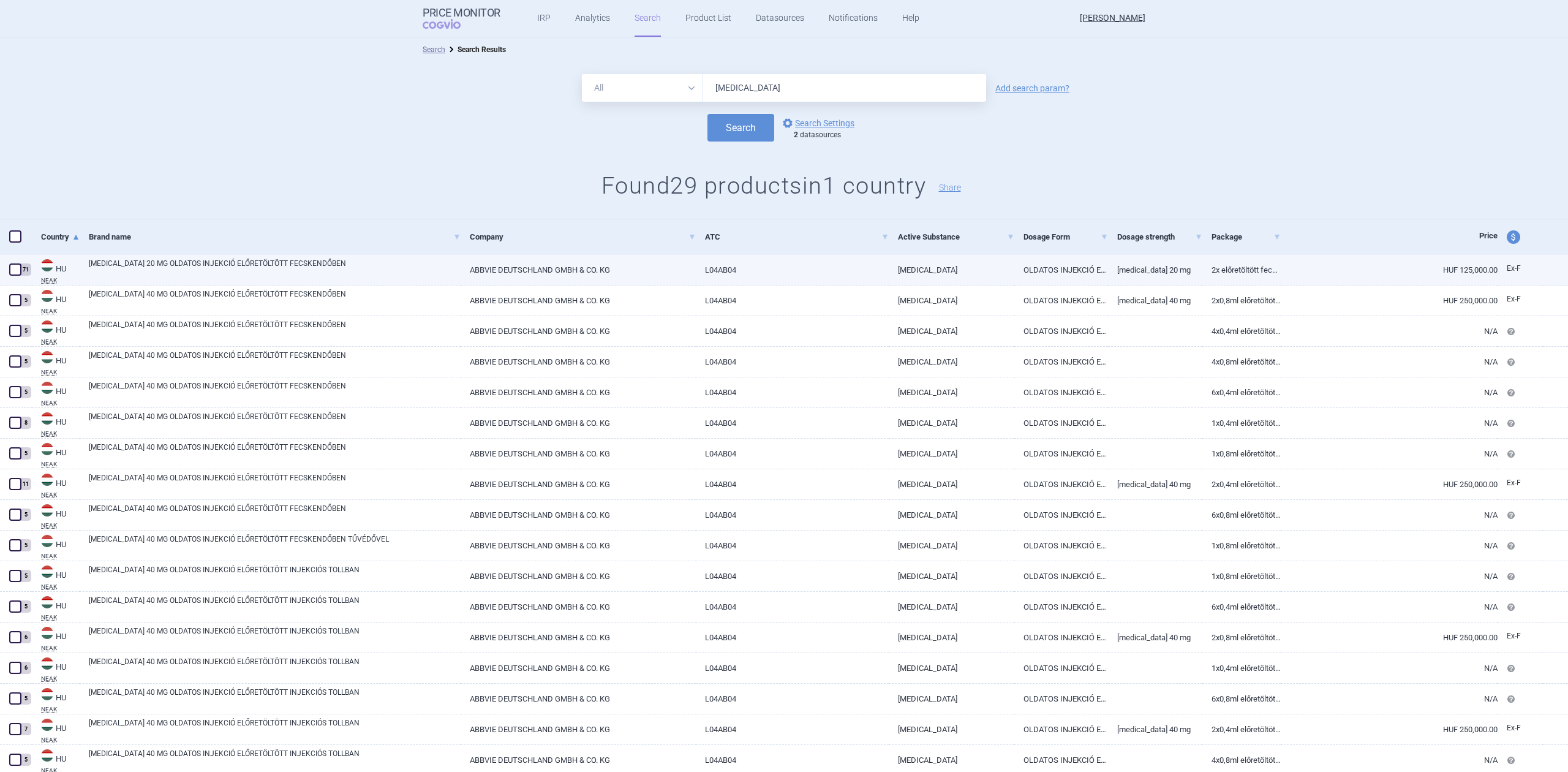
click at [896, 278] on link "[MEDICAL_DATA]" at bounding box center [951, 270] width 125 height 30
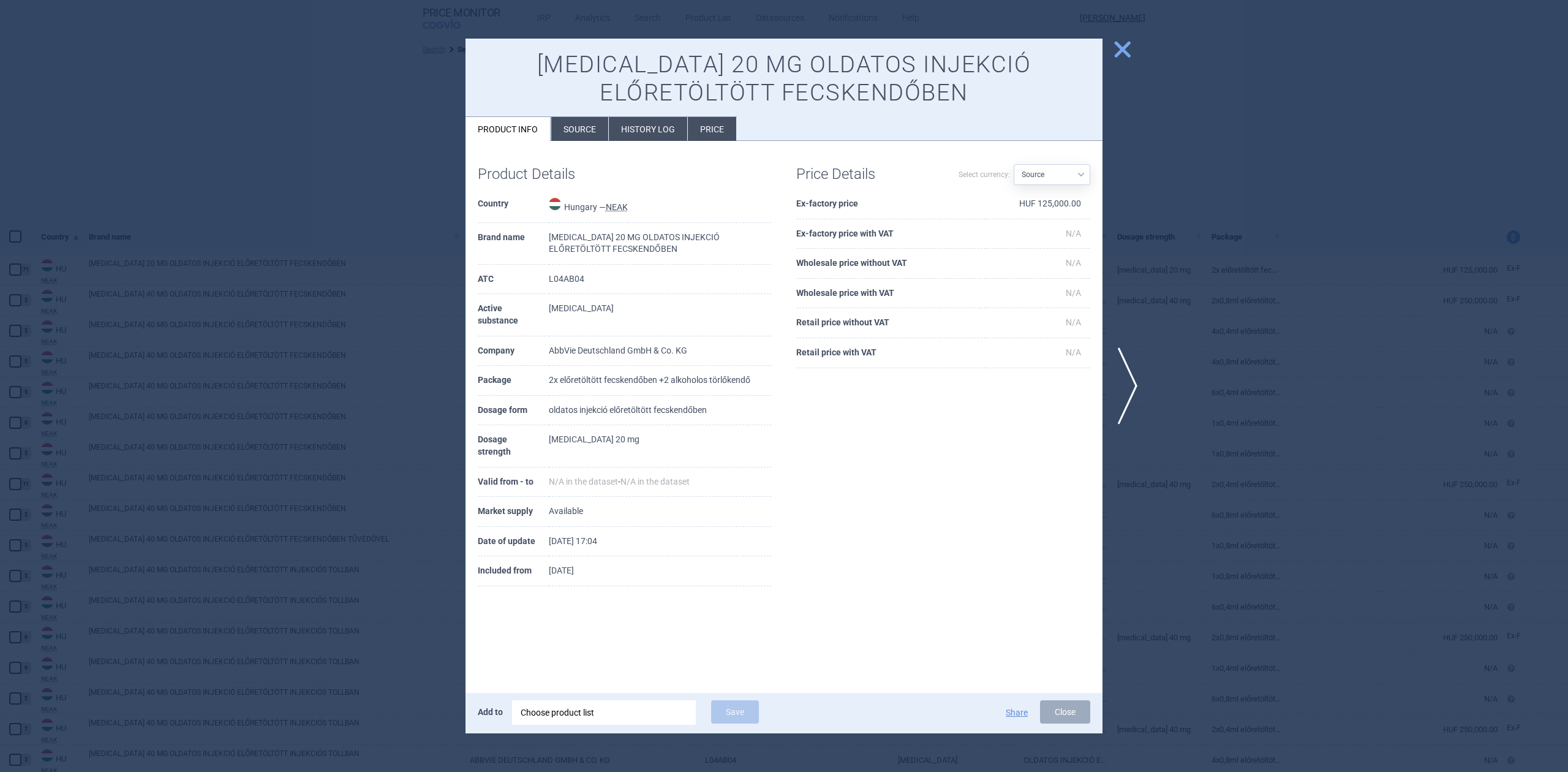
click at [375, 242] on div at bounding box center [784, 386] width 1568 height 772
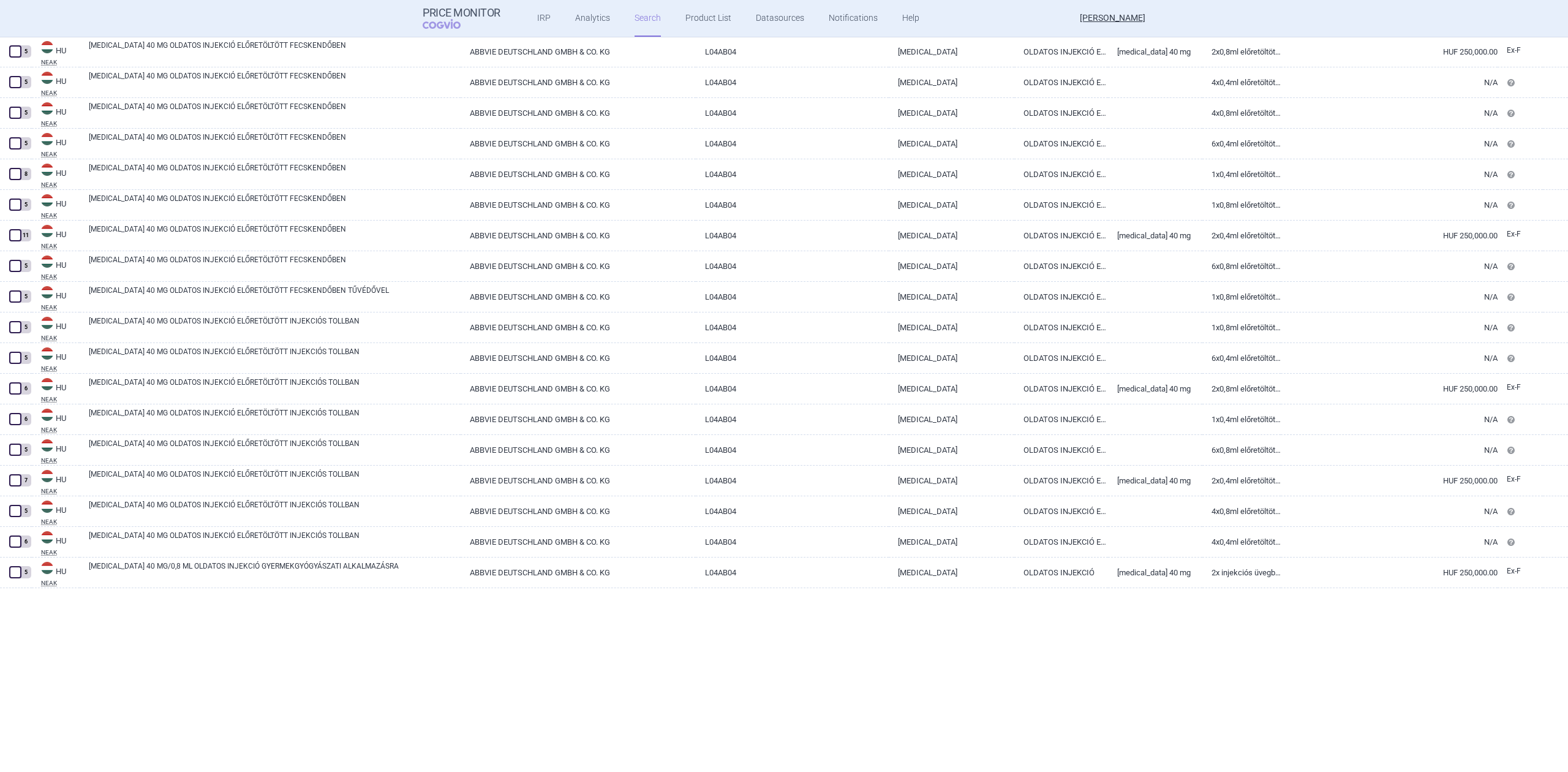
scroll to position [402, 0]
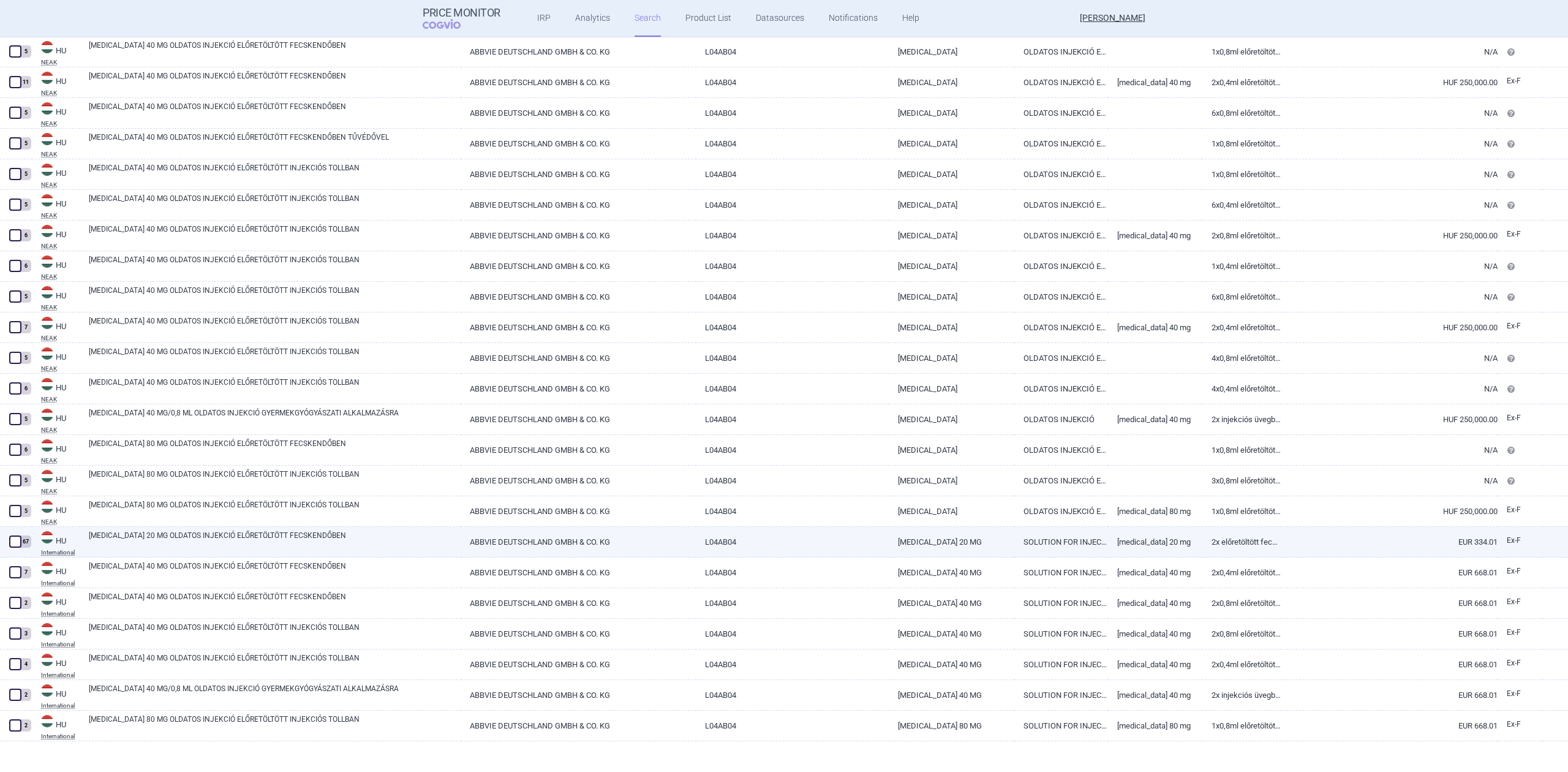
click at [381, 540] on link "[MEDICAL_DATA] 20 MG OLDATOS INJEKCIÓ ELŐRETÖLTÖTT FECSKENDŐBEN" at bounding box center [274, 541] width 372 height 22
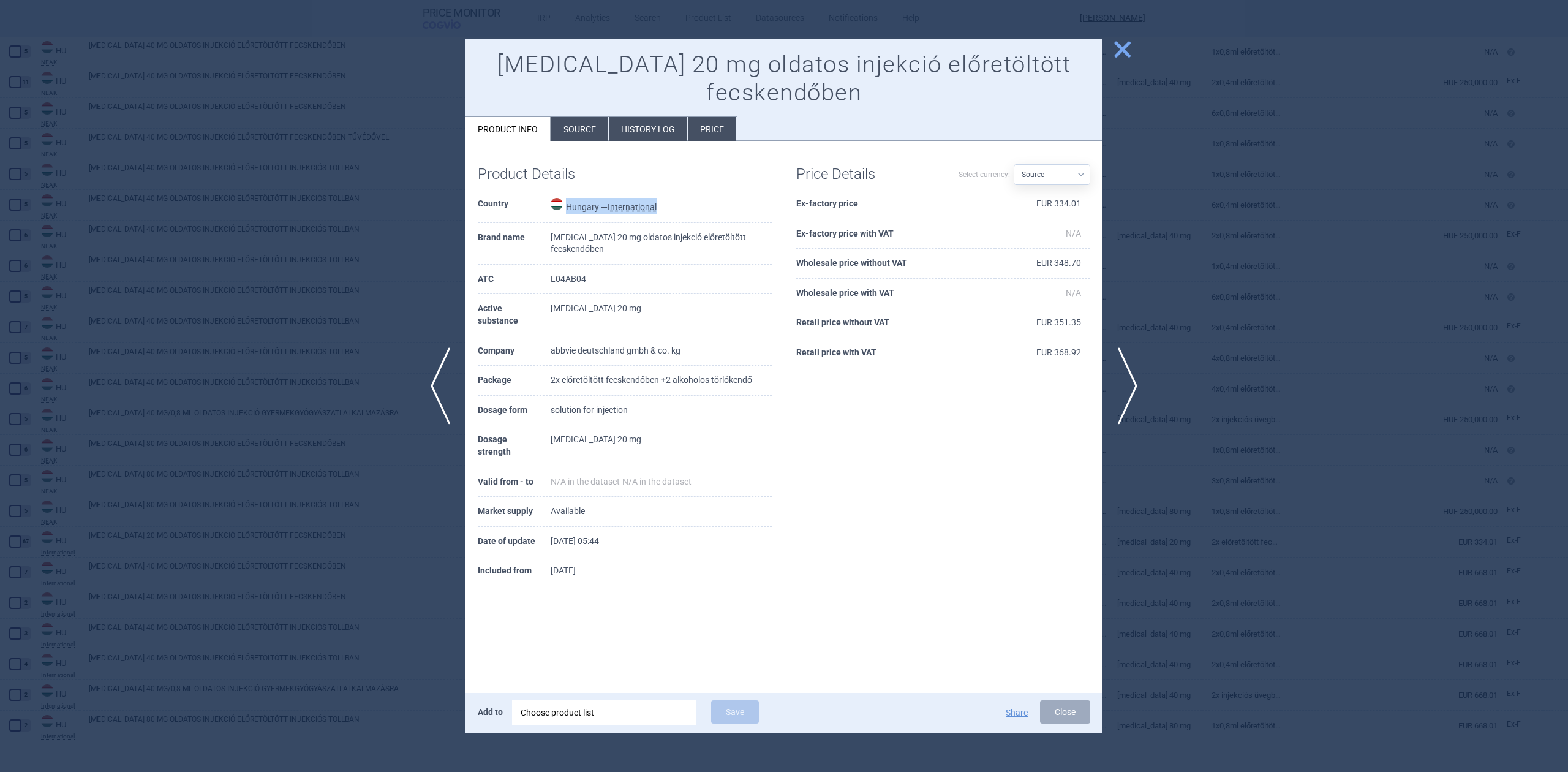
drag, startPoint x: 679, startPoint y: 207, endPoint x: 571, endPoint y: 207, distance: 108.0
click at [571, 207] on td "Hungary — International" at bounding box center [661, 206] width 221 height 34
copy td "Hungary — International"
click at [368, 261] on div at bounding box center [784, 386] width 1568 height 772
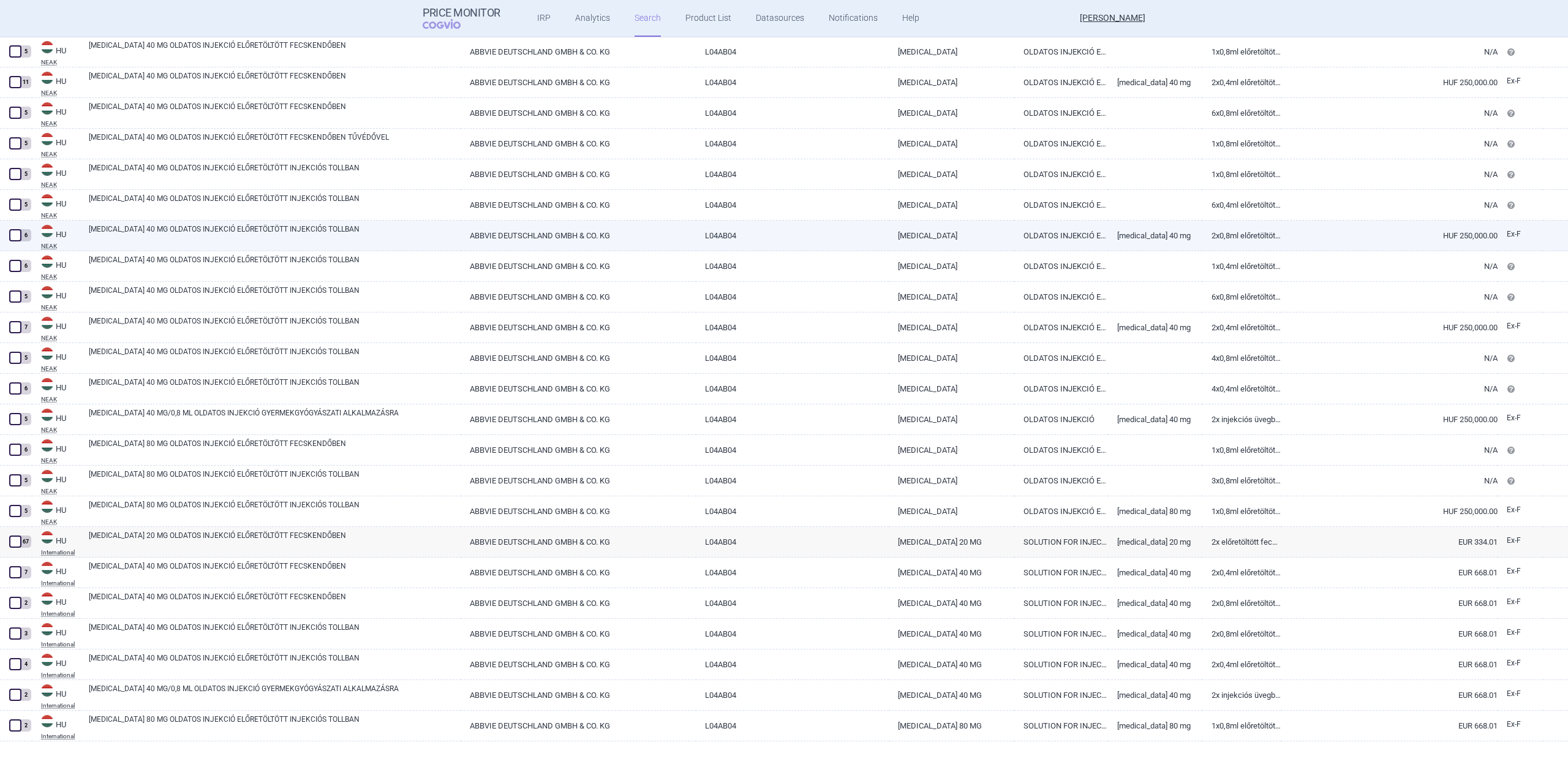
click at [119, 238] on link "[MEDICAL_DATA] 40 MG OLDATOS INJEKCIÓ ELŐRETÖLTÖTT INJEKCIÓS TOLLBAN" at bounding box center [274, 234] width 372 height 22
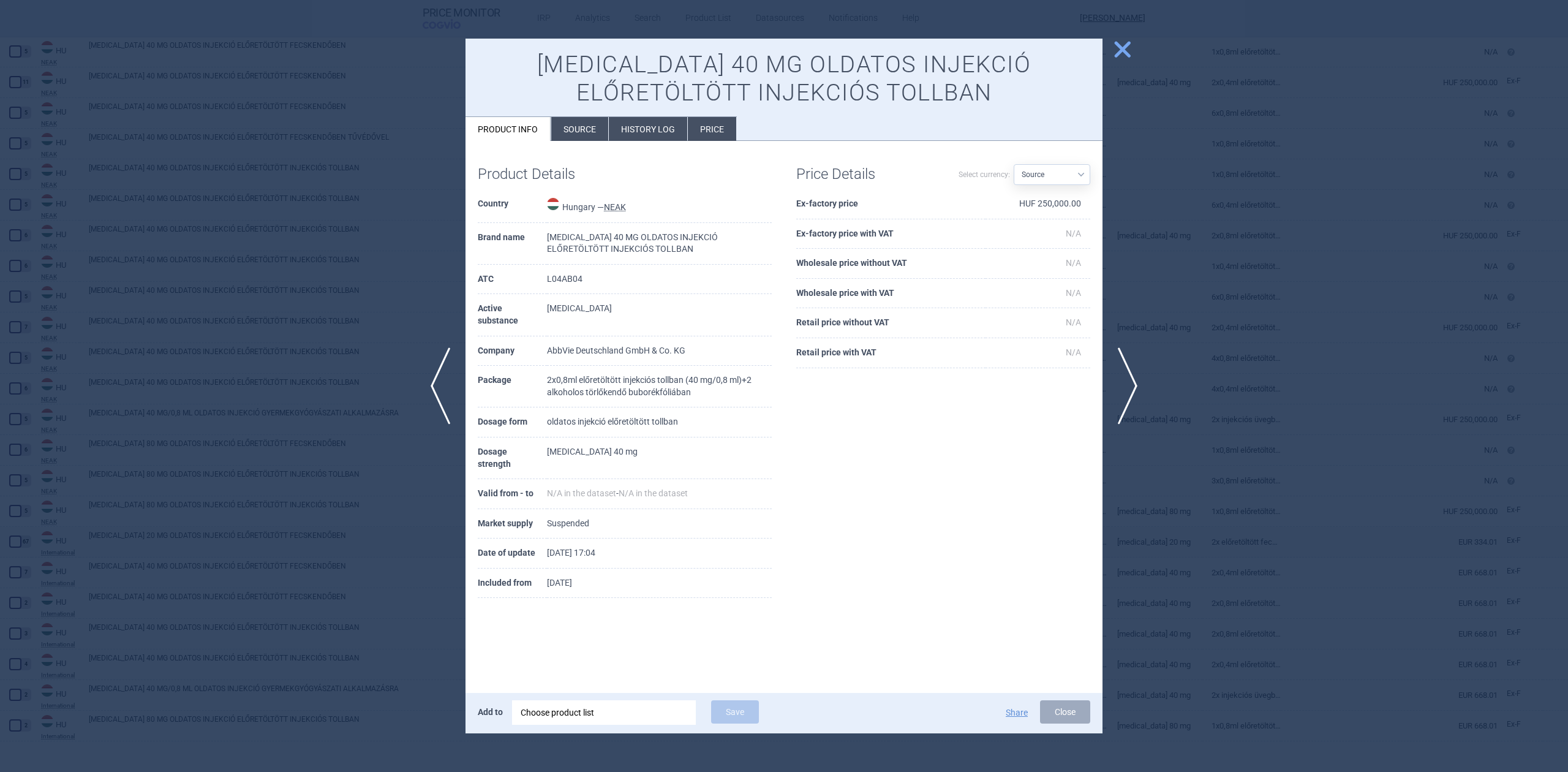
click at [247, 247] on div at bounding box center [784, 386] width 1568 height 772
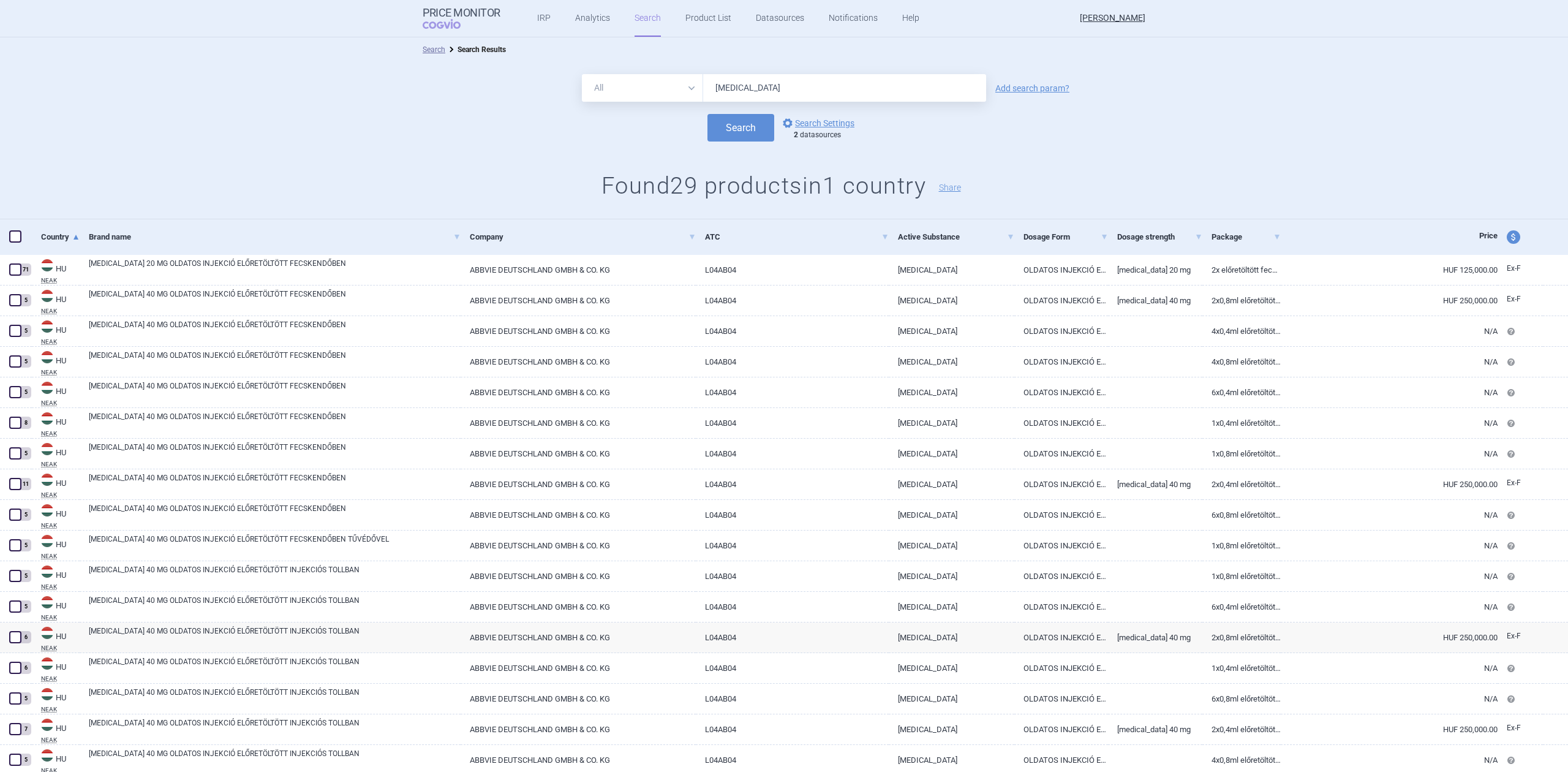
click at [828, 89] on input "[MEDICAL_DATA]" at bounding box center [844, 88] width 283 height 28
type input "[MEDICAL_DATA]"
click at [742, 128] on button "Search" at bounding box center [740, 128] width 66 height 28
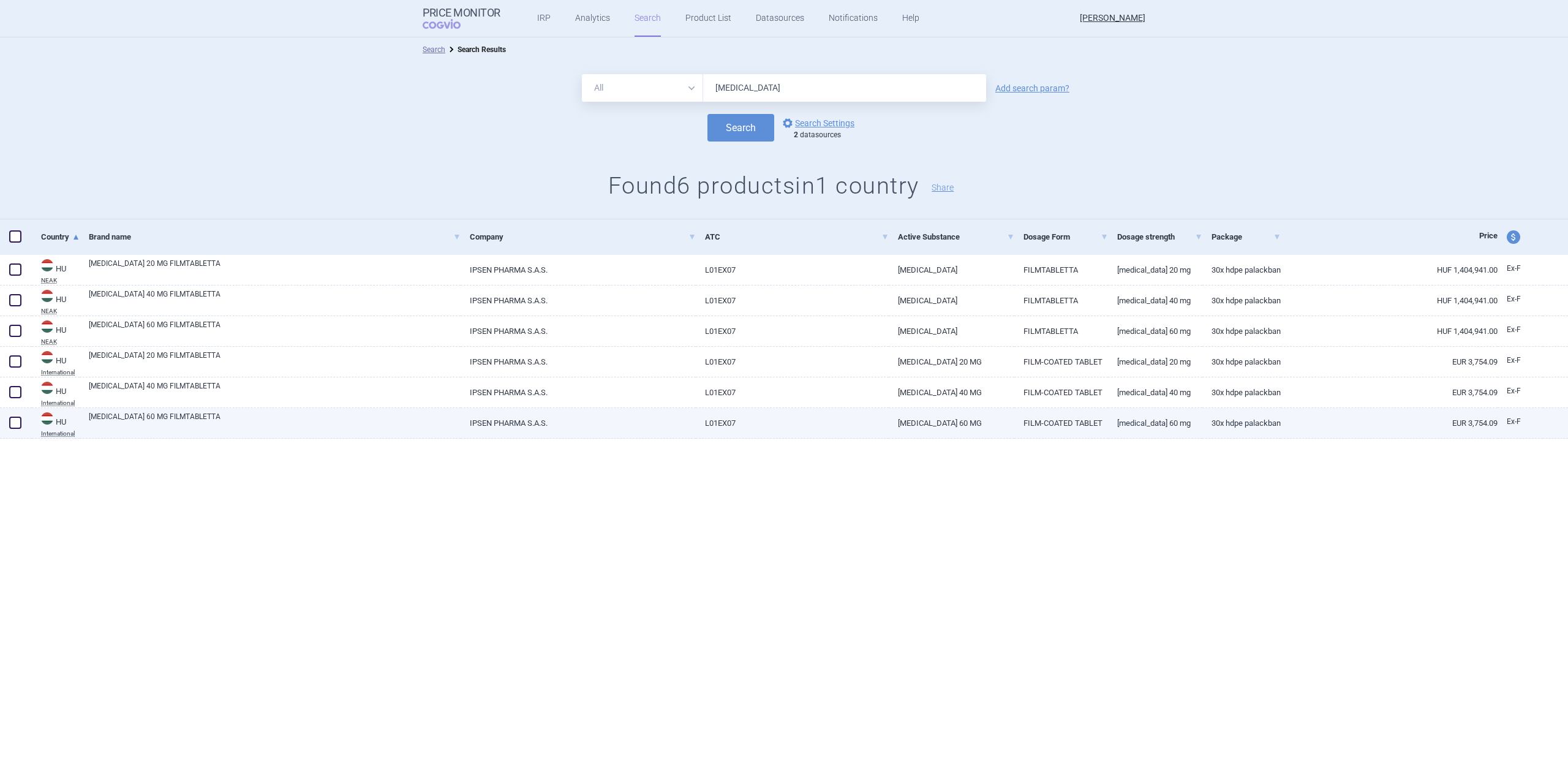
click at [492, 419] on link "IPSEN PHARMA S.A.S." at bounding box center [578, 423] width 235 height 30
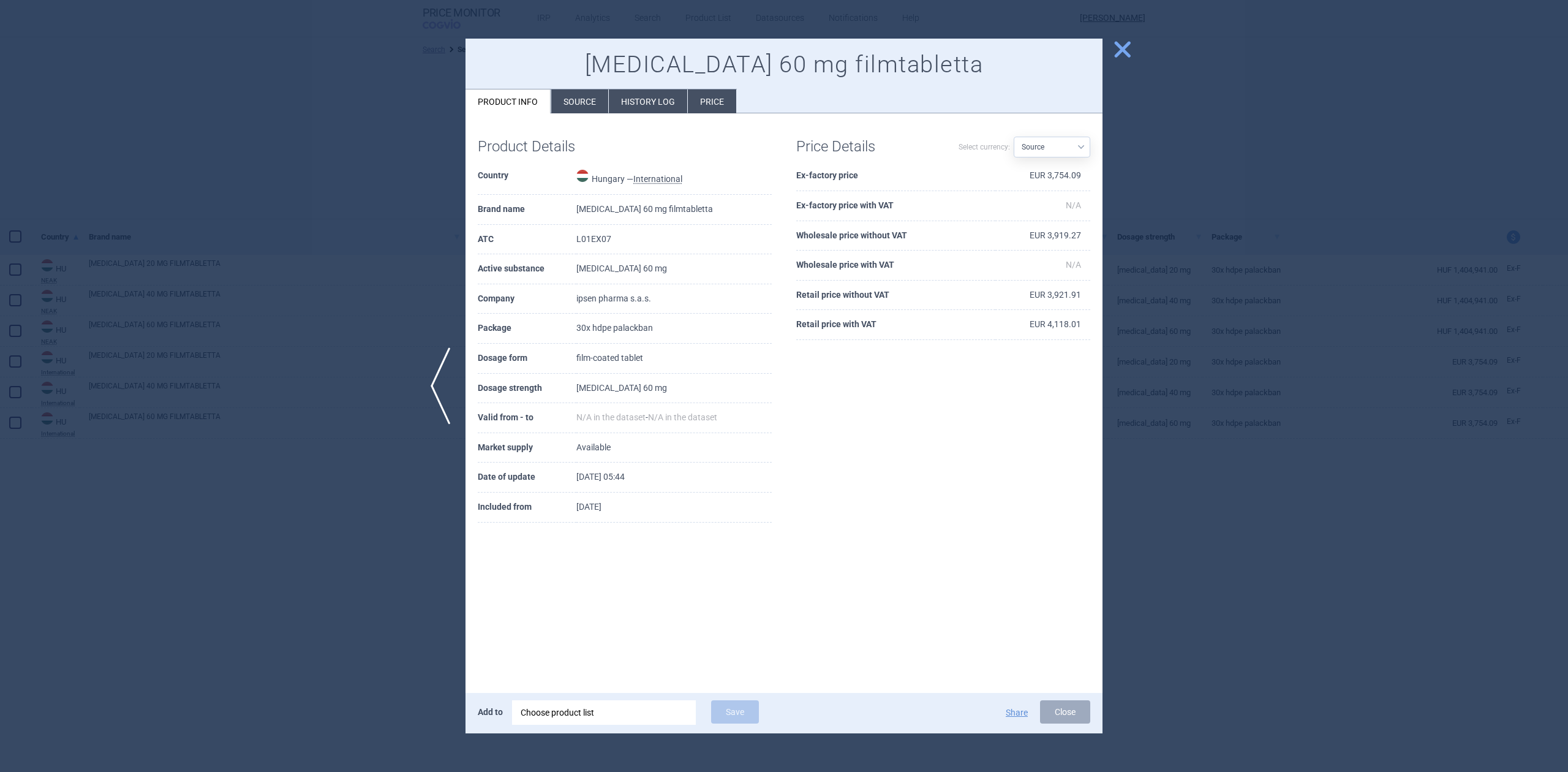
click at [994, 149] on label "Select currency:" at bounding box center [984, 147] width 52 height 20
click at [1013, 149] on select "Source AED AUD BGN BHD BOB BRL CAD CHF CNY COP CZK DKK DZD EUR GBP HUF ILS INR …" at bounding box center [1051, 147] width 76 height 20
click at [994, 146] on label "Select currency:" at bounding box center [984, 147] width 52 height 20
click at [1013, 146] on select "Source AED AUD BGN BHD BOB BRL CAD CHF CNY COP CZK DKK DZD EUR GBP HUF ILS INR …" at bounding box center [1051, 147] width 76 height 20
click at [994, 146] on label "Select currency:" at bounding box center [984, 147] width 52 height 20
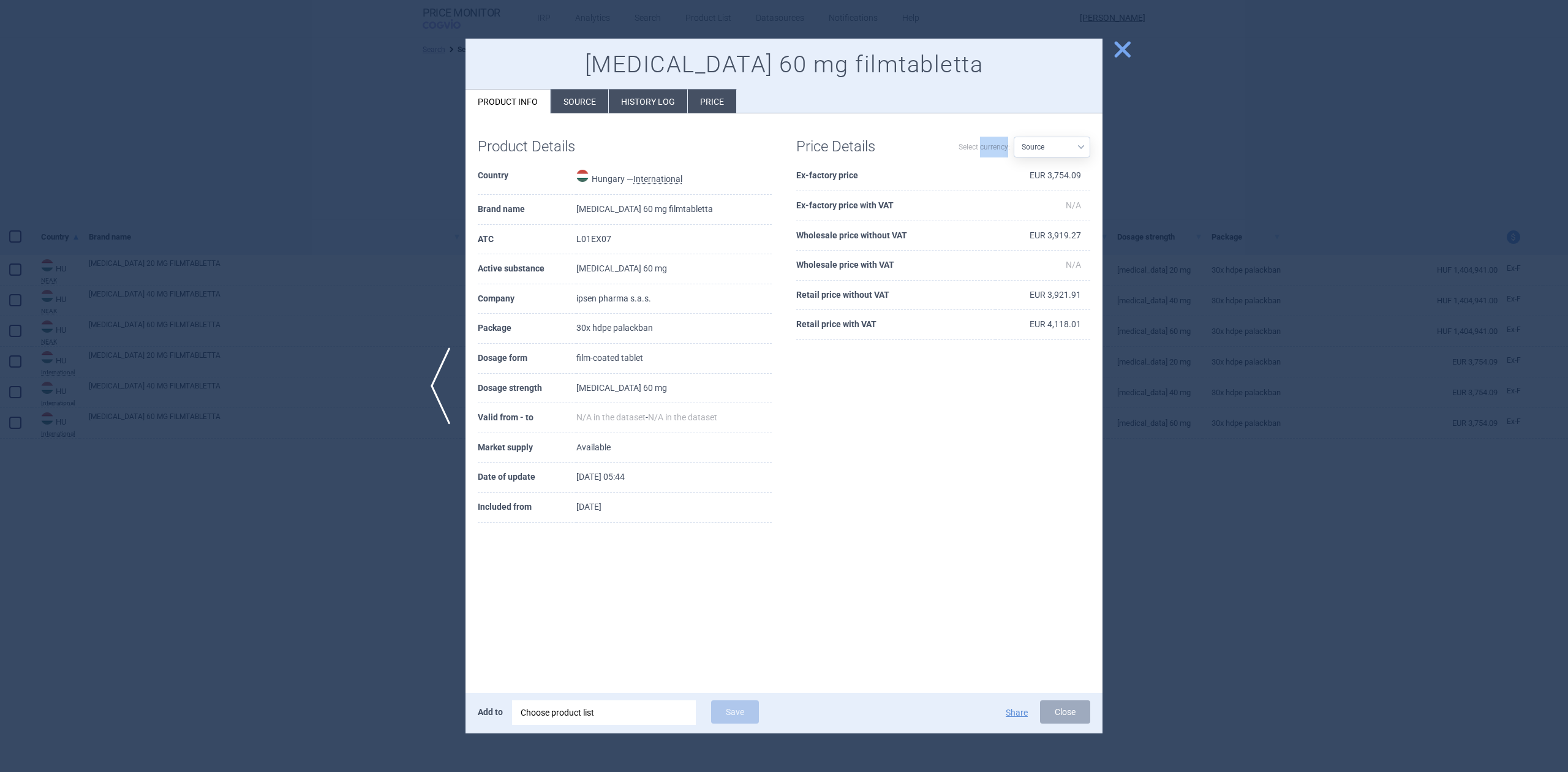
click at [1013, 146] on select "Source AED AUD BGN BHD BOB BRL CAD CHF CNY COP CZK DKK DZD EUR GBP HUF ILS INR …" at bounding box center [1051, 147] width 76 height 20
click at [994, 146] on label "Select currency:" at bounding box center [984, 147] width 52 height 20
click at [1013, 146] on select "Source AED AUD BGN BHD BOB BRL CAD CHF CNY COP CZK DKK DZD EUR GBP HUF ILS INR …" at bounding box center [1051, 147] width 76 height 20
click at [966, 145] on label "Select currency:" at bounding box center [984, 147] width 52 height 20
click at [1013, 145] on select "Source AED AUD BGN BHD BOB BRL CAD CHF CNY COP CZK DKK DZD EUR GBP HUF ILS INR …" at bounding box center [1051, 147] width 76 height 20
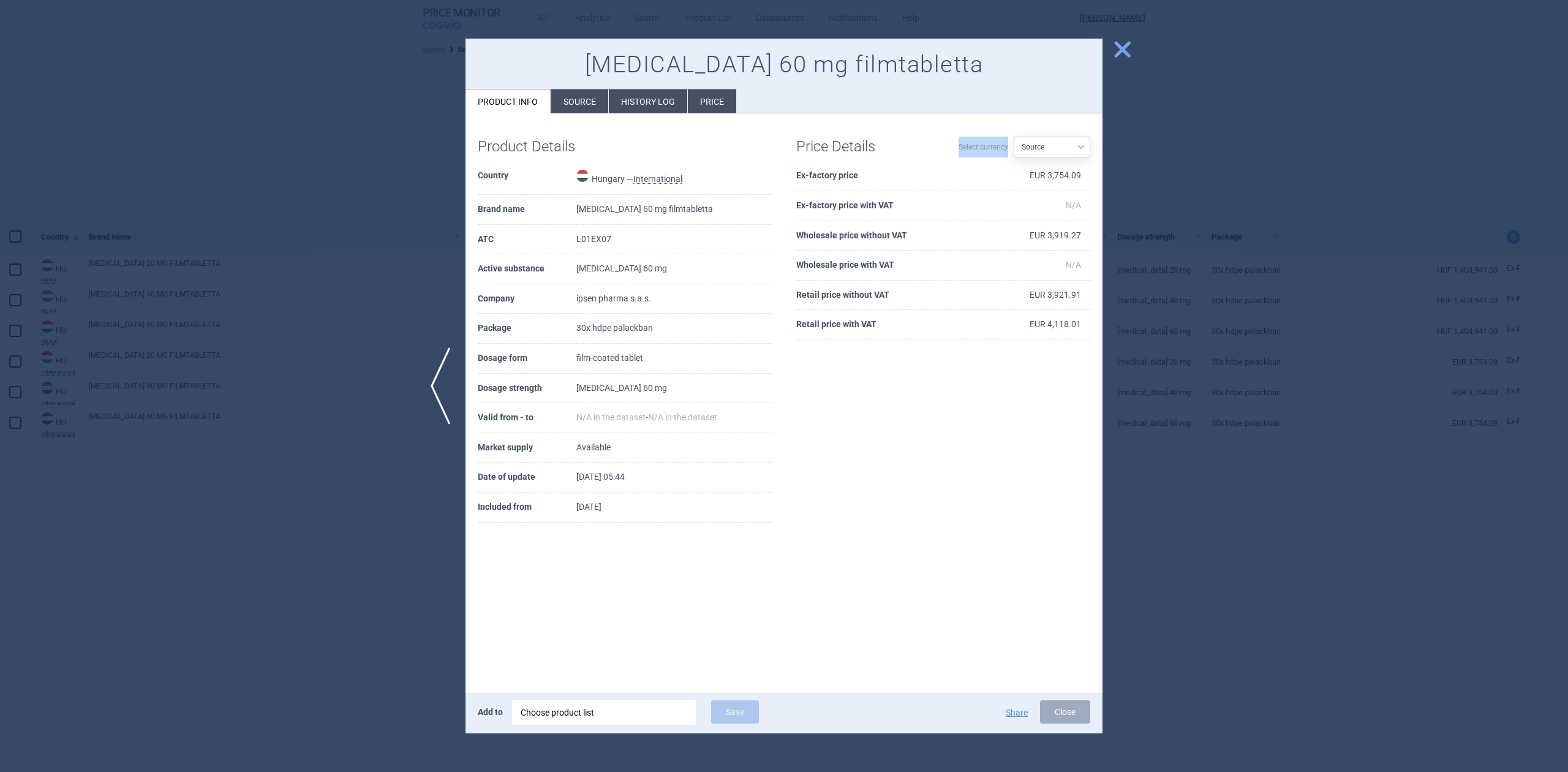
drag, startPoint x: 957, startPoint y: 145, endPoint x: 1007, endPoint y: 152, distance: 50.5
click at [1007, 152] on div "Select currency: Source AED AUD BGN BHD BOB BRL CAD CHF CNY COP CZK DKK DZD EUR…" at bounding box center [1016, 141] width 147 height 32
copy label "Select currency"
click at [1115, 60] on span "close" at bounding box center [1122, 49] width 21 height 21
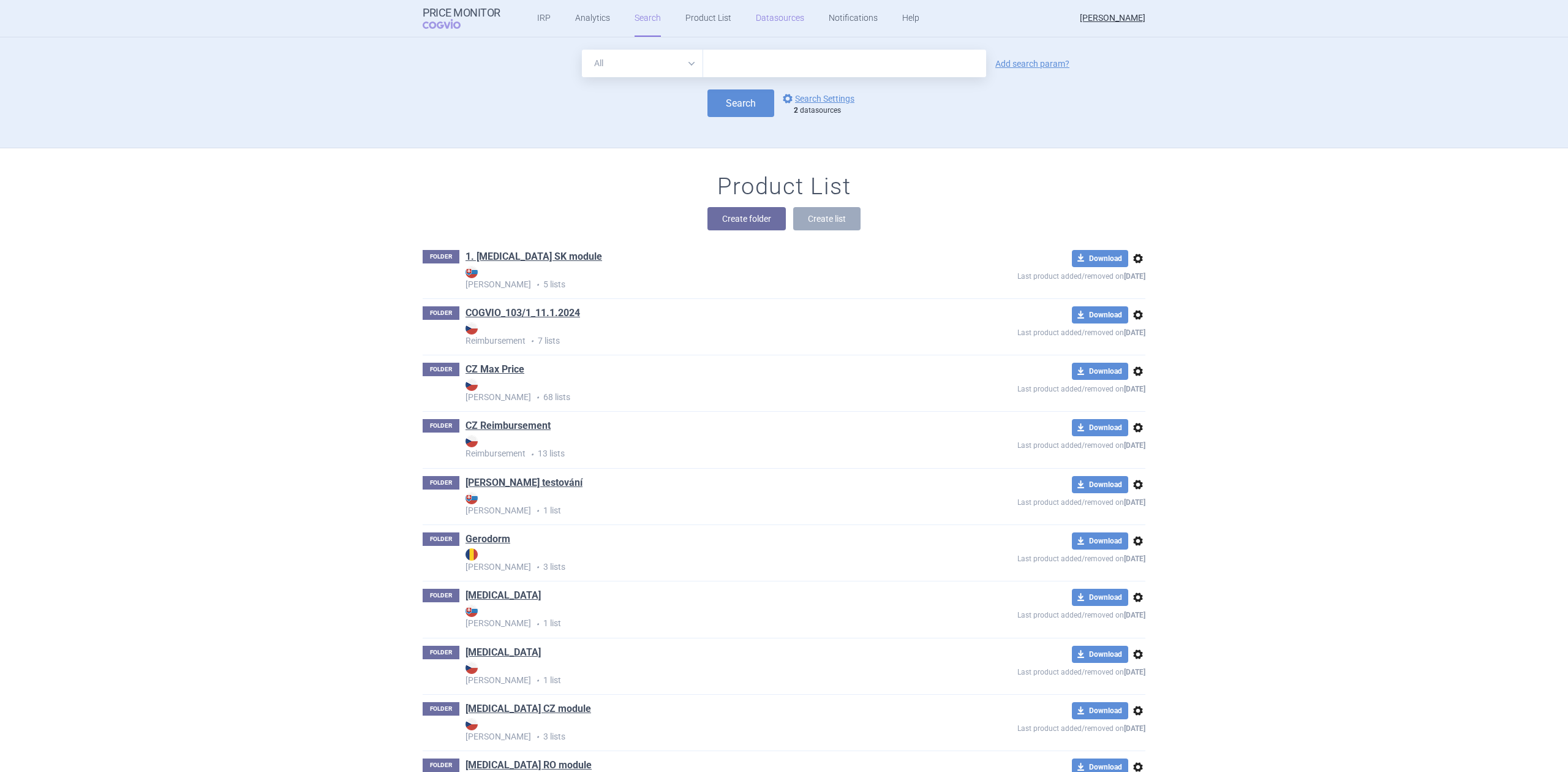
click at [770, 18] on link "Datasources" at bounding box center [780, 18] width 48 height 37
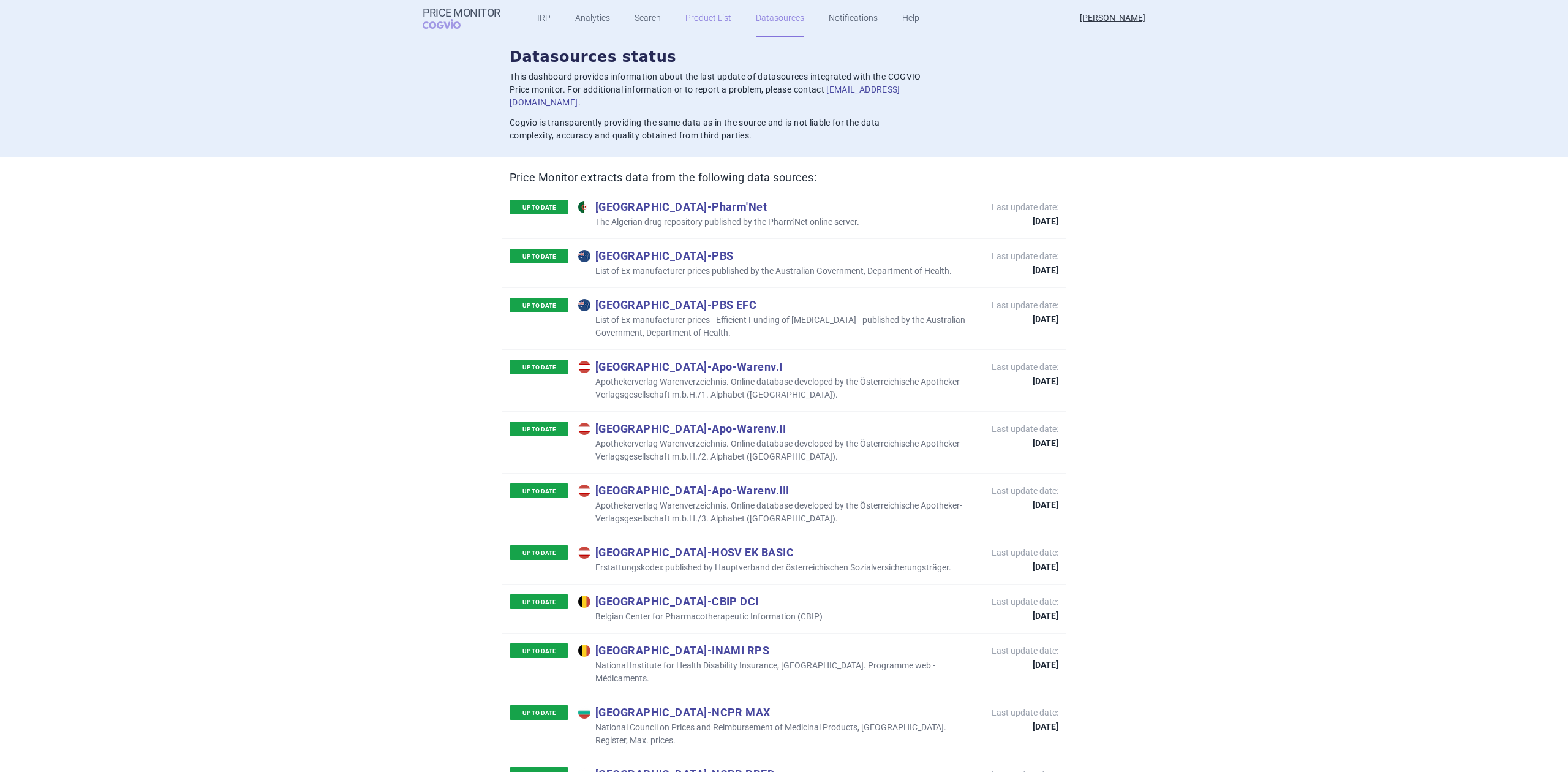
scroll to position [1962, 0]
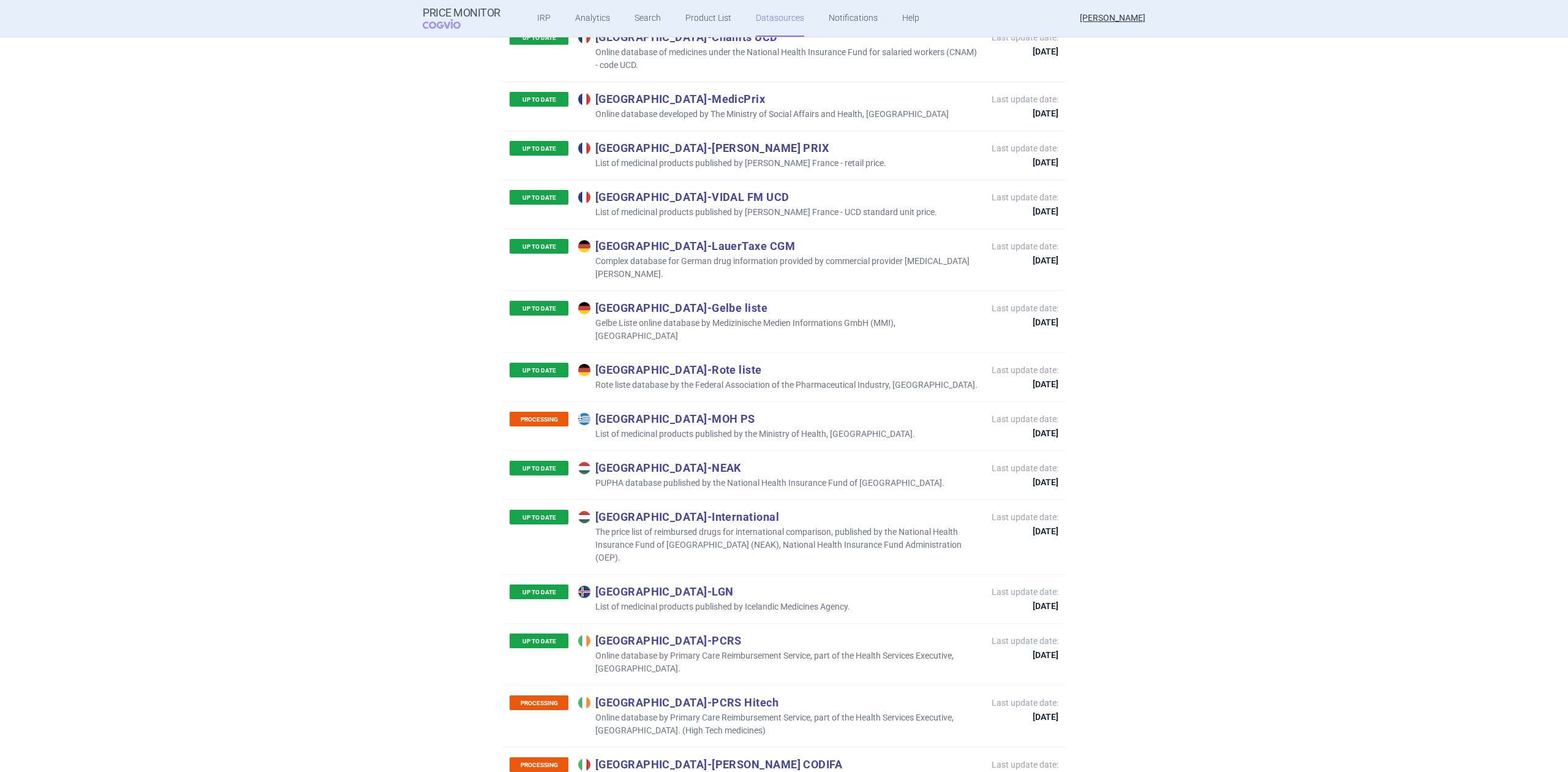
click at [655, 461] on p "Hungary - NEAK" at bounding box center [761, 467] width 366 height 13
copy p "Hungary - NEAK"
click at [770, 477] on p "PUPHA database published by the National Health Insurance Fund of Hungary." at bounding box center [761, 484] width 366 height 13
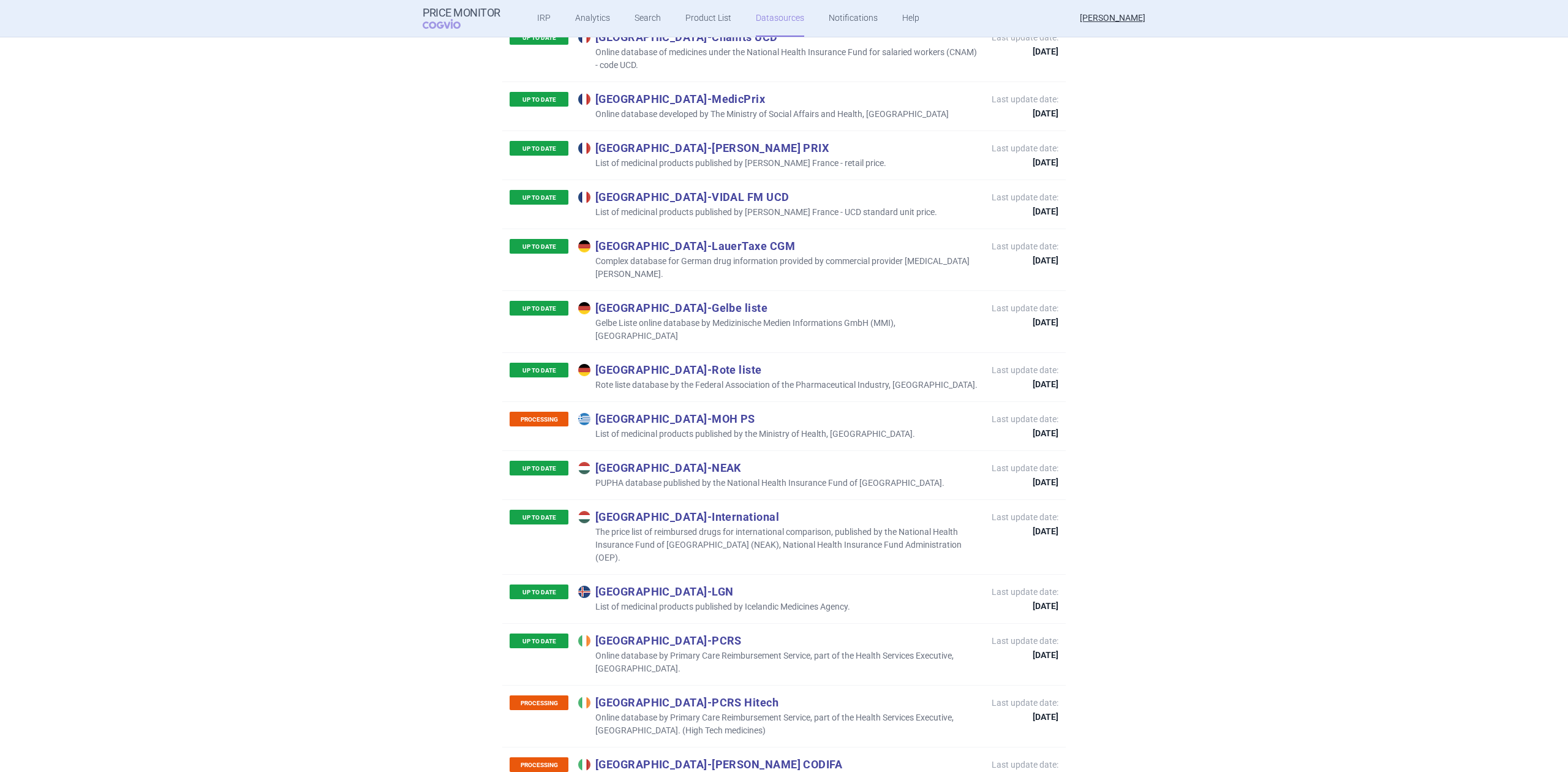
click at [673, 477] on p "PUPHA database published by the National Health Insurance Fund of Hungary." at bounding box center [761, 484] width 366 height 13
copy p "PUPHA database published by the National Health Insurance Fund of Hungary."
drag, startPoint x: 741, startPoint y: 447, endPoint x: 709, endPoint y: 446, distance: 32.0
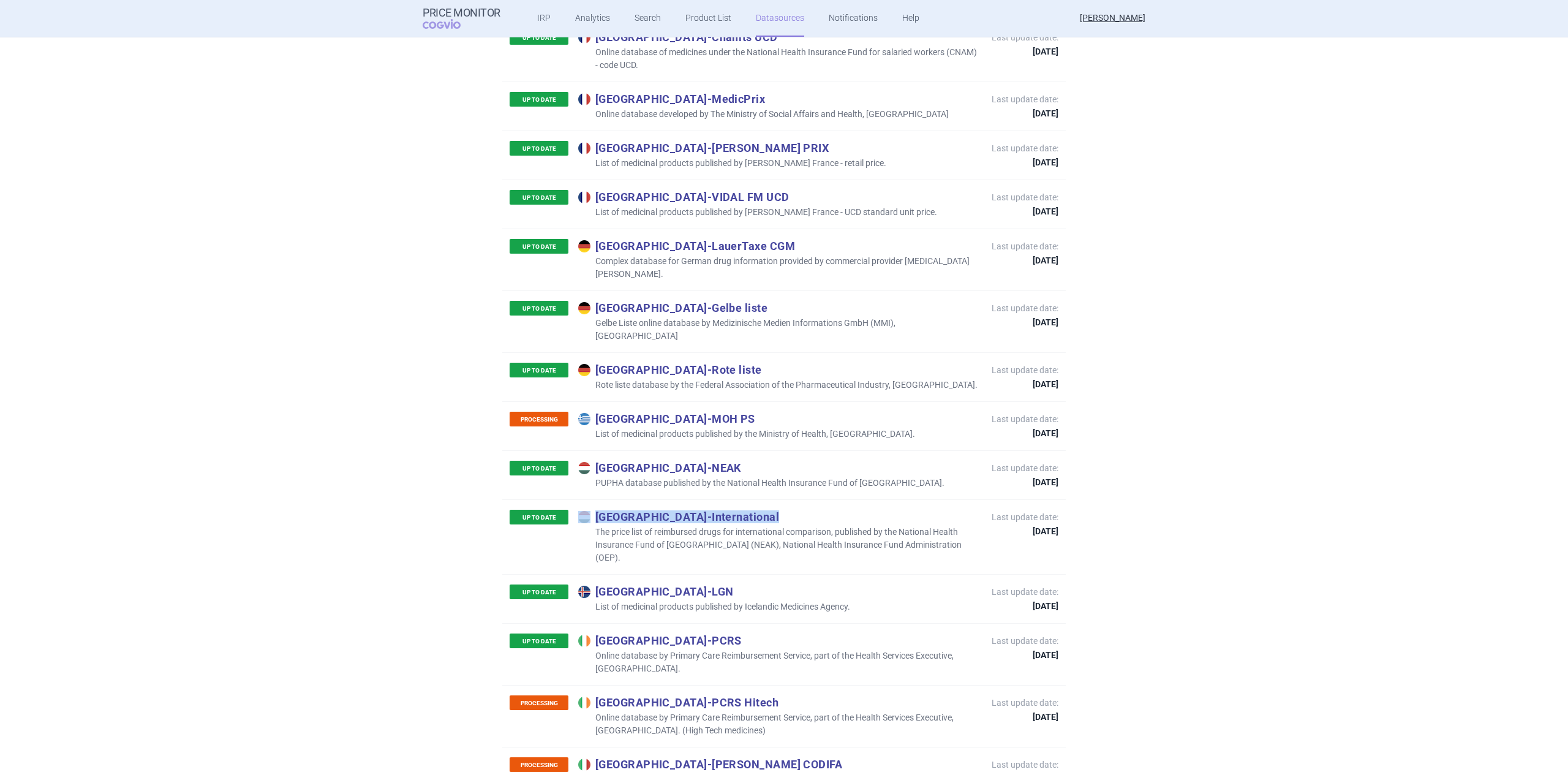
click at [709, 510] on p "Hungary - International" at bounding box center [779, 516] width 401 height 13
copy p "Hungary - International"
click at [822, 525] on p "The price list of reimbursed drugs for international comparison, published by t…" at bounding box center [779, 544] width 401 height 39
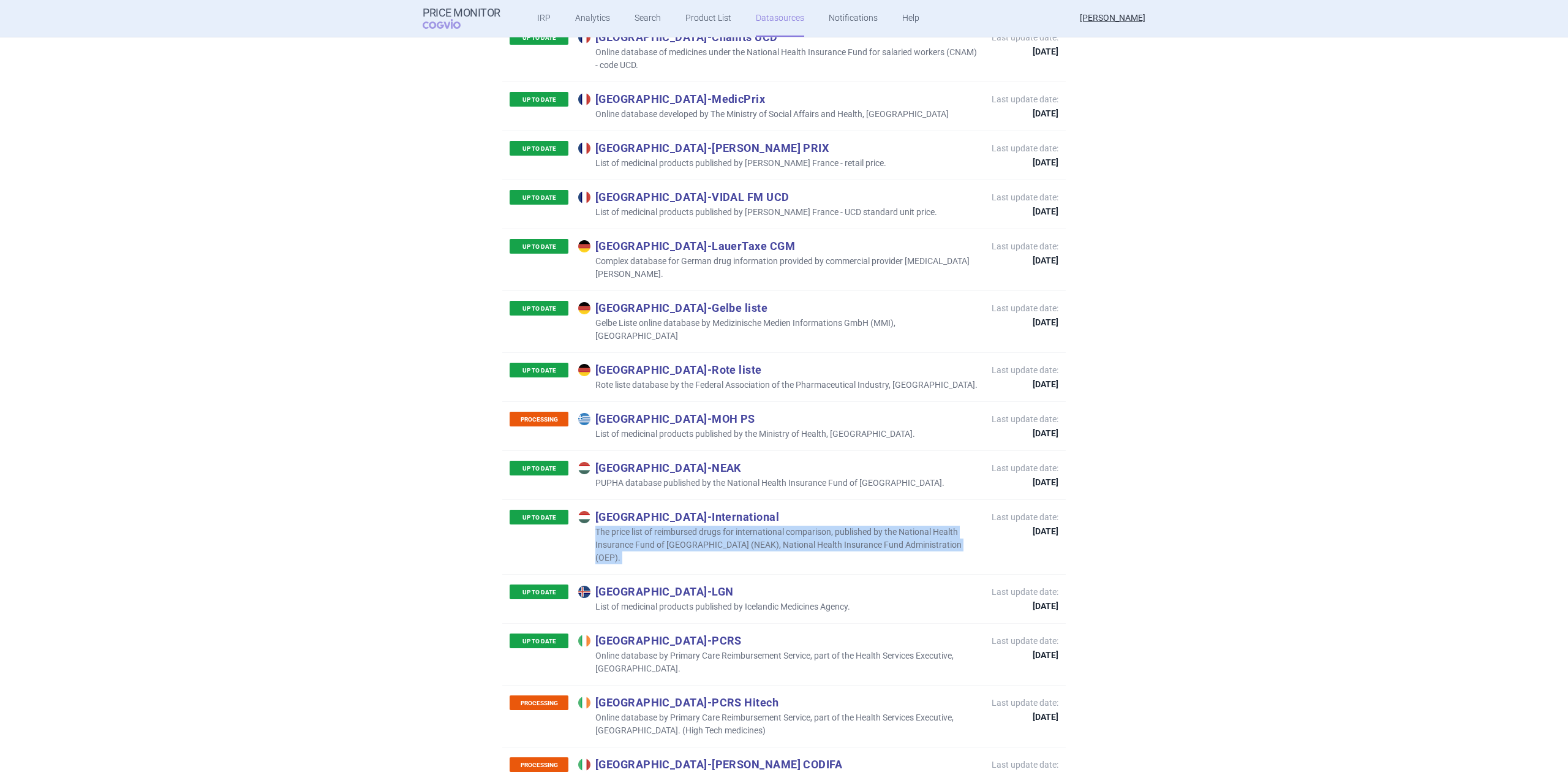
copy p "The price list of reimbursed drugs for international comparison, published by t…"
click at [718, 510] on p "Hungary - International" at bounding box center [779, 516] width 401 height 13
click at [712, 525] on p "The price list of reimbursed drugs for international comparison, published by t…" at bounding box center [779, 544] width 401 height 39
